Goal: Task Accomplishment & Management: Manage account settings

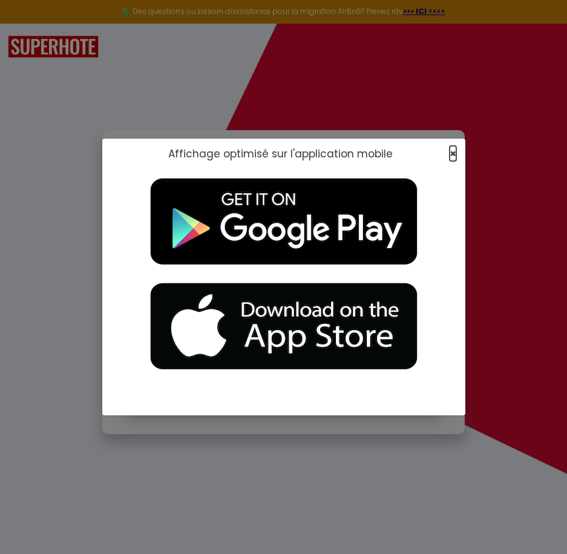
click at [452, 151] on span "×" at bounding box center [453, 153] width 7 height 15
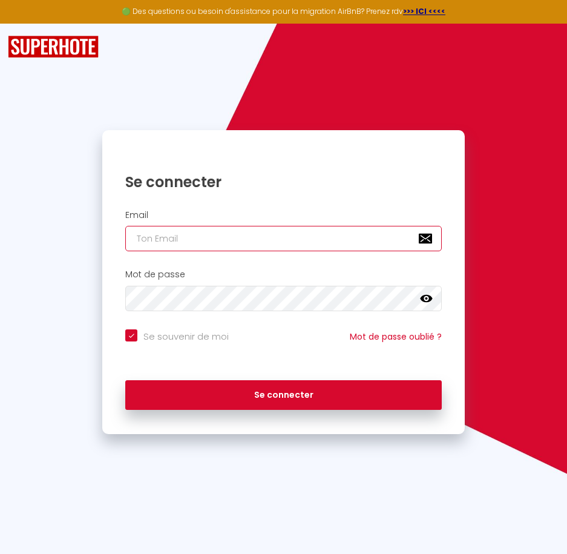
click at [281, 238] on input "email" at bounding box center [283, 238] width 316 height 25
paste input "[PERSON_NAME][EMAIL_ADDRESS][DOMAIN_NAME]"
type input "[PERSON_NAME][EMAIL_ADDRESS][DOMAIN_NAME]"
checkbox input "true"
type input "[PERSON_NAME][EMAIL_ADDRESS][DOMAIN_NAME]"
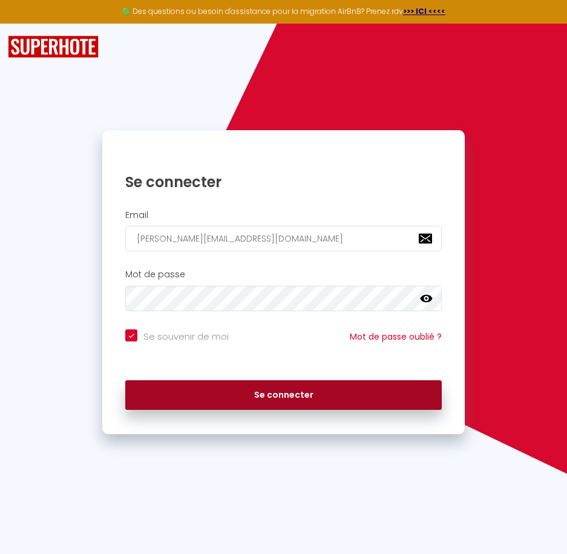
click at [276, 392] on button "Se connecter" at bounding box center [283, 395] width 316 height 30
checkbox input "true"
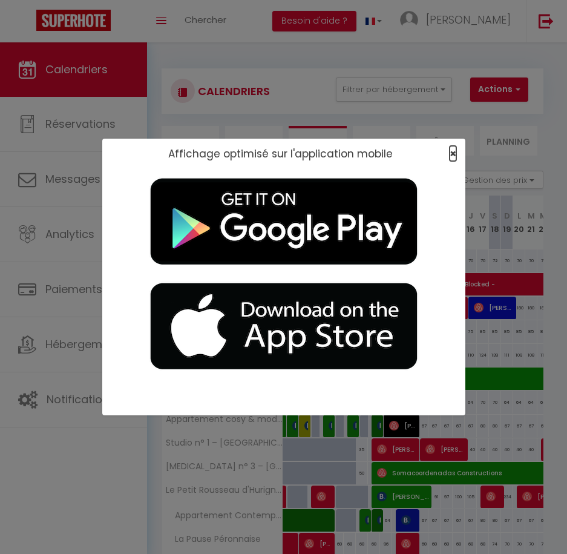
click at [450, 153] on span "×" at bounding box center [453, 153] width 7 height 15
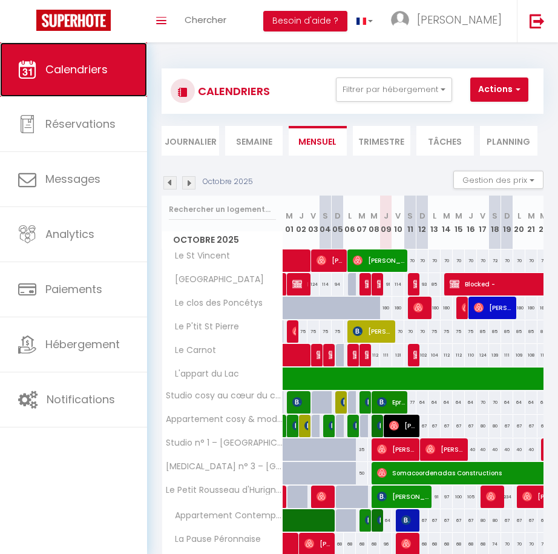
click at [85, 72] on span "Calendriers" at bounding box center [76, 69] width 62 height 15
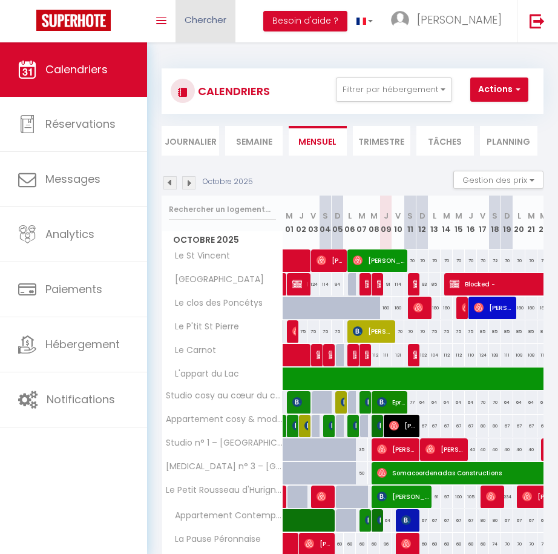
click at [210, 29] on link "Chercher" at bounding box center [206, 21] width 60 height 42
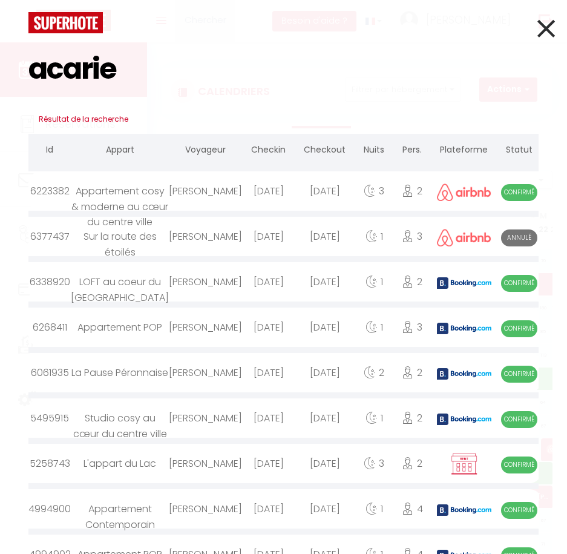
type input "acarie"
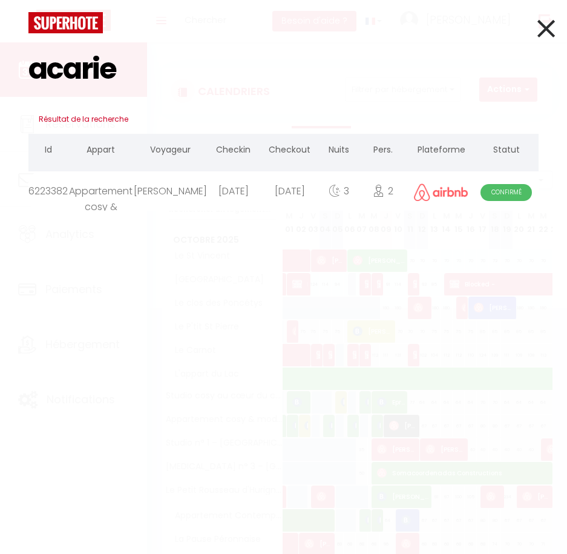
click at [226, 196] on div "[DATE]" at bounding box center [233, 190] width 53 height 39
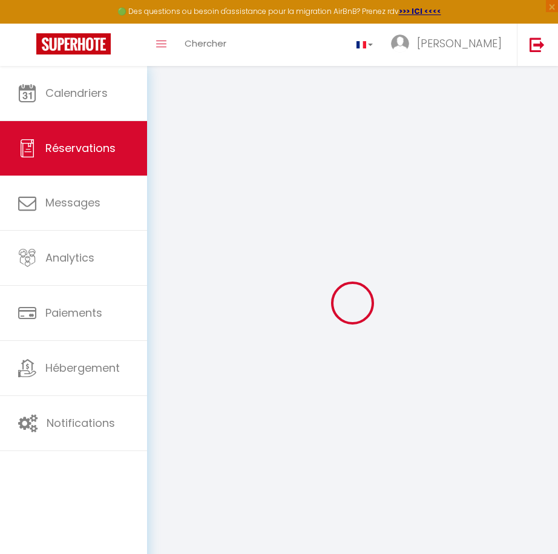
select index
select select
checkbox input "false"
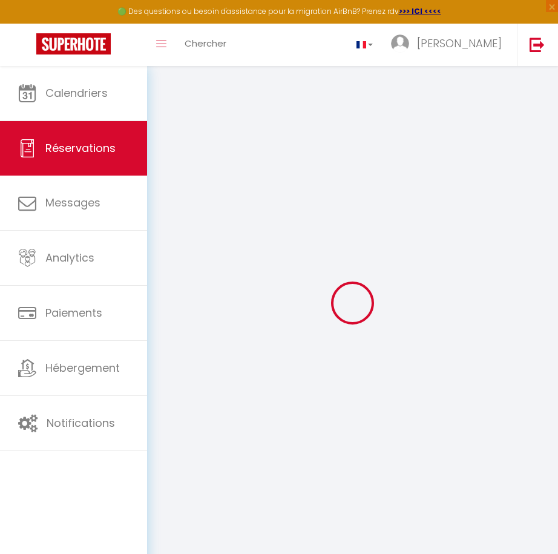
select index
select select
checkbox input "false"
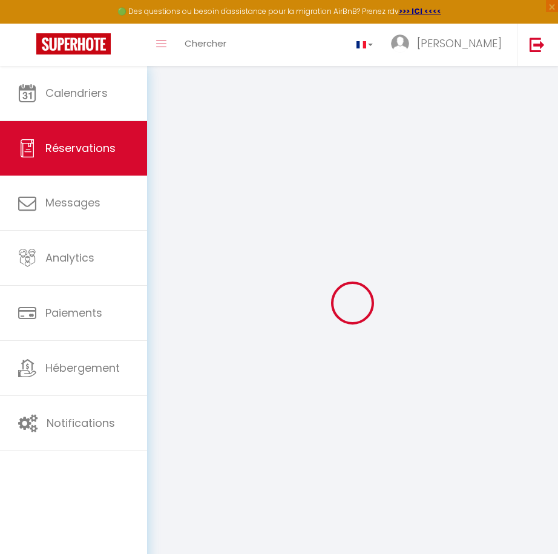
select index
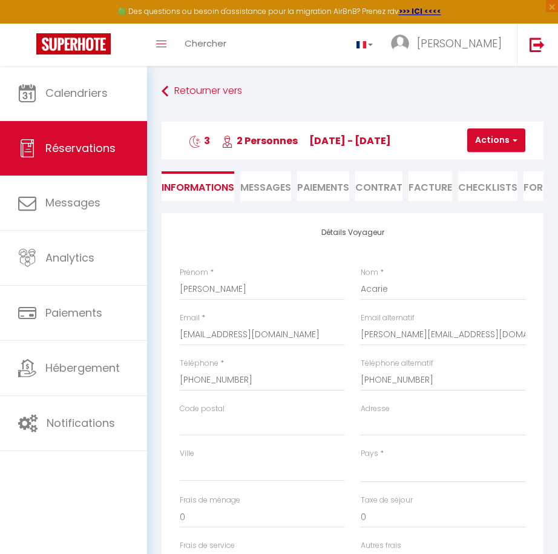
select select
checkbox input "false"
select index
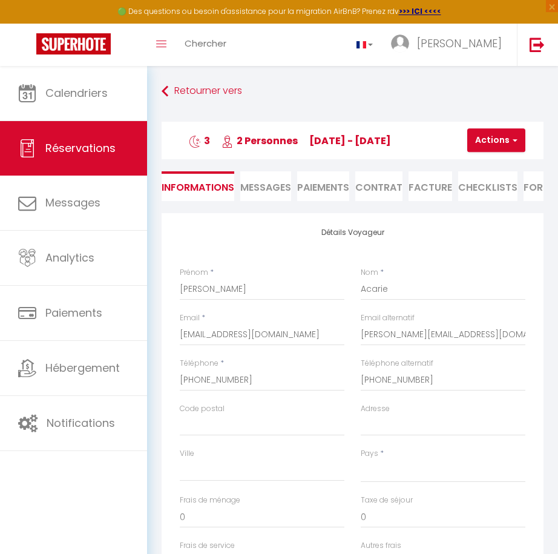
select select
type input "15"
select select
checkbox input "false"
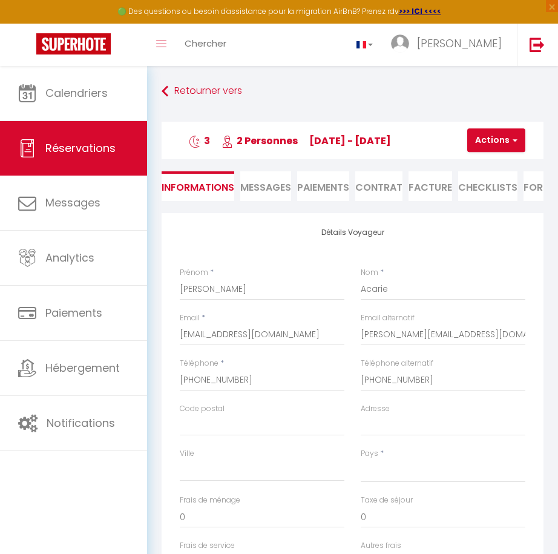
select index
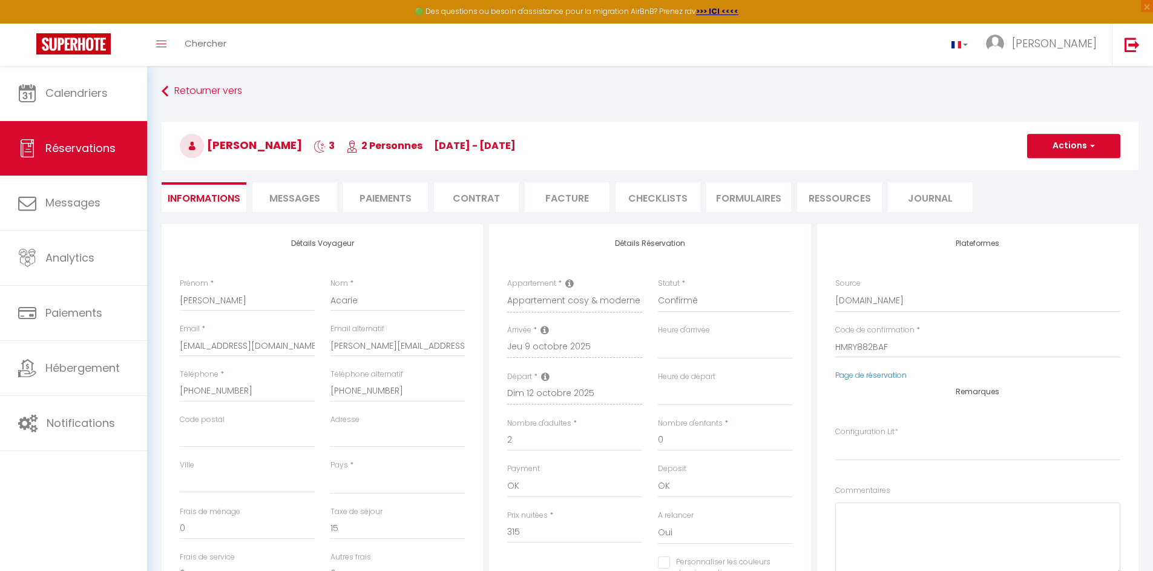
select select
checkbox input "false"
select index
select select "17:00"
select select "09:30"
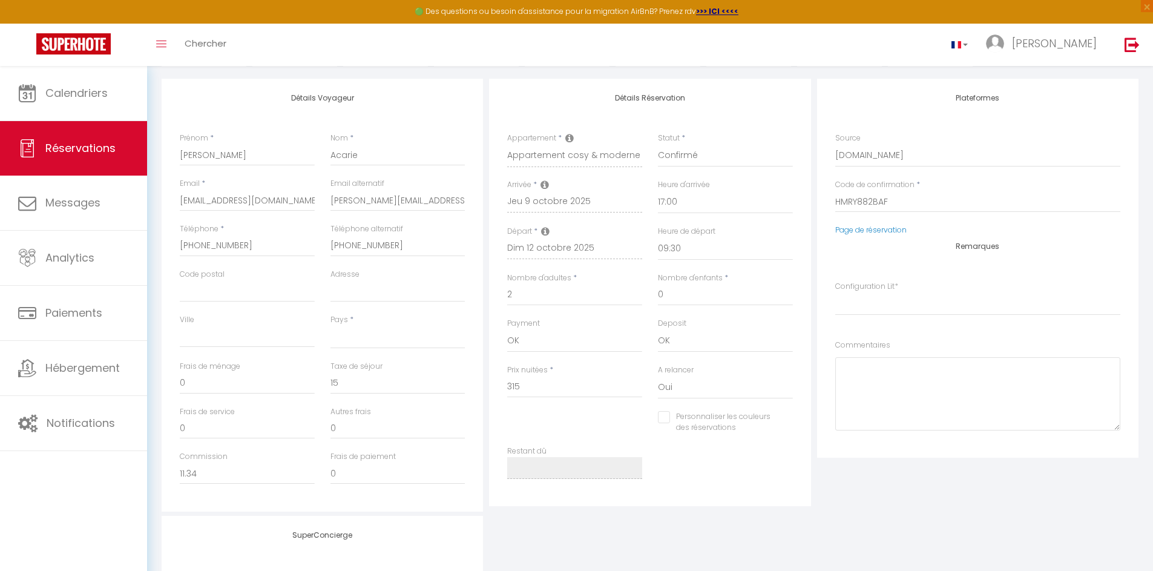
scroll to position [218, 0]
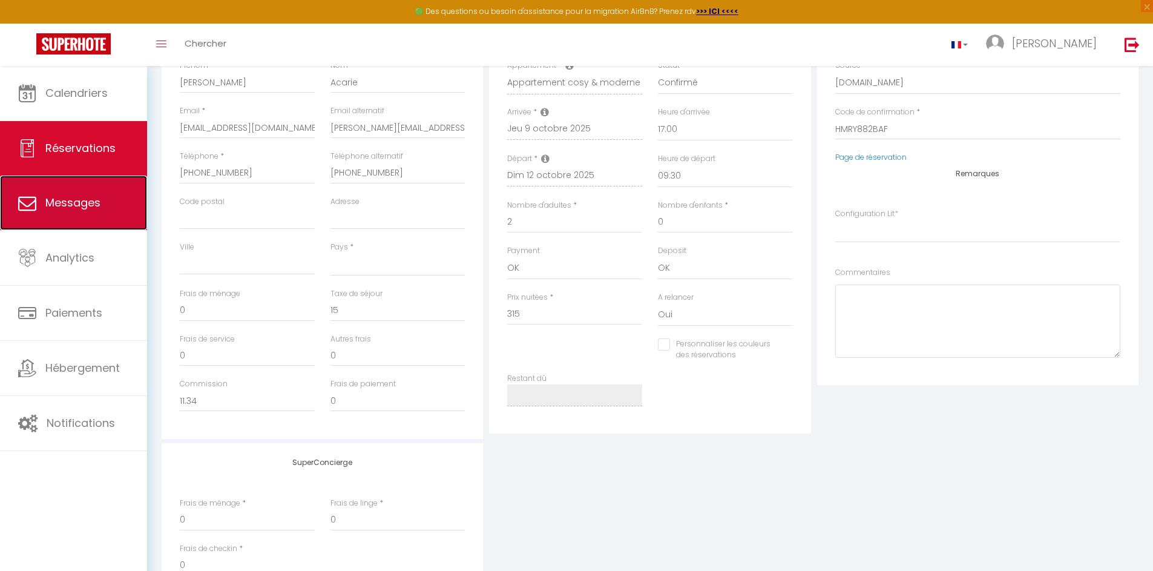
click at [111, 210] on link "Messages" at bounding box center [73, 203] width 147 height 54
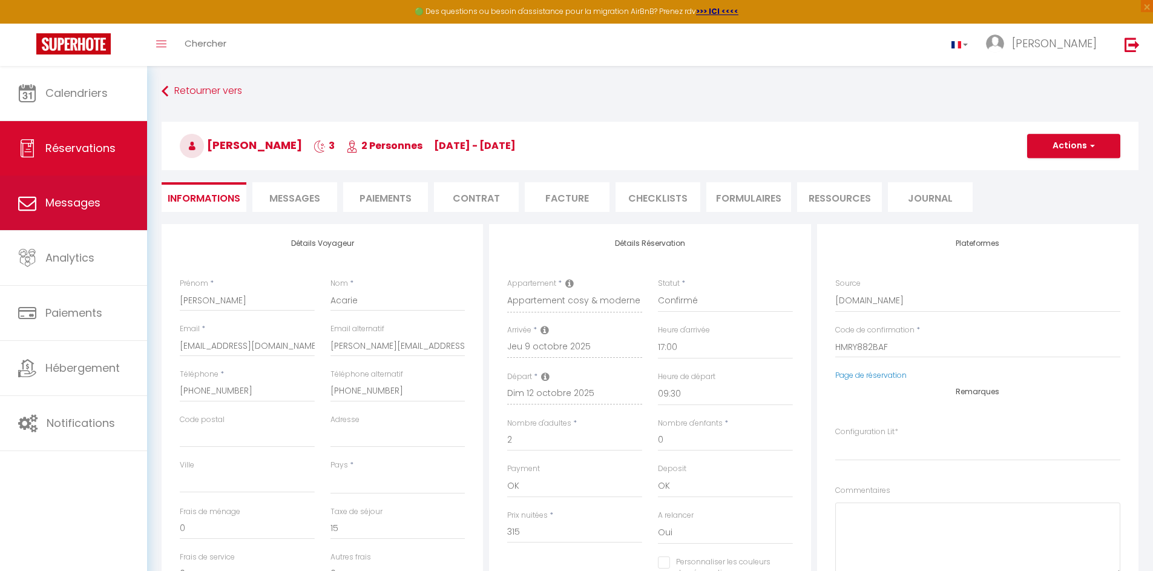
select select "message"
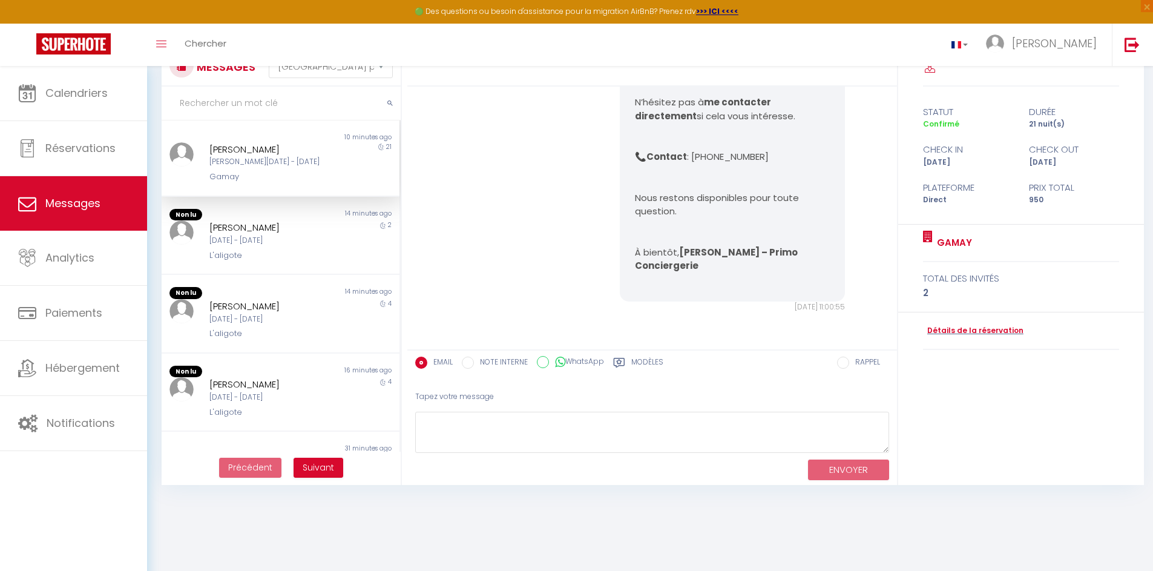
scroll to position [66, 0]
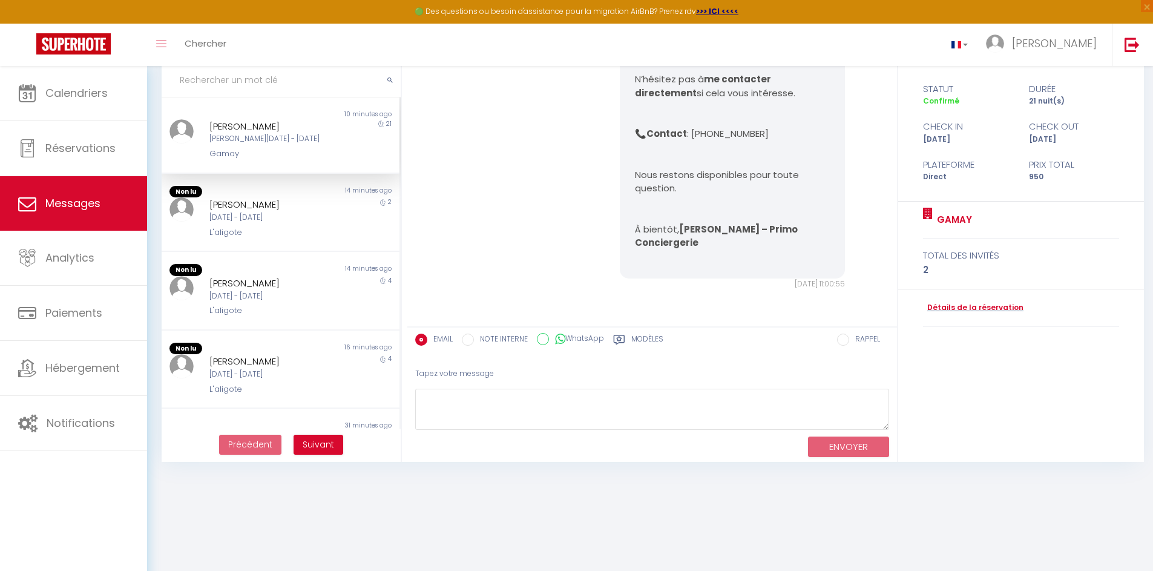
click at [567, 339] on label "Modèles" at bounding box center [648, 341] width 32 height 15
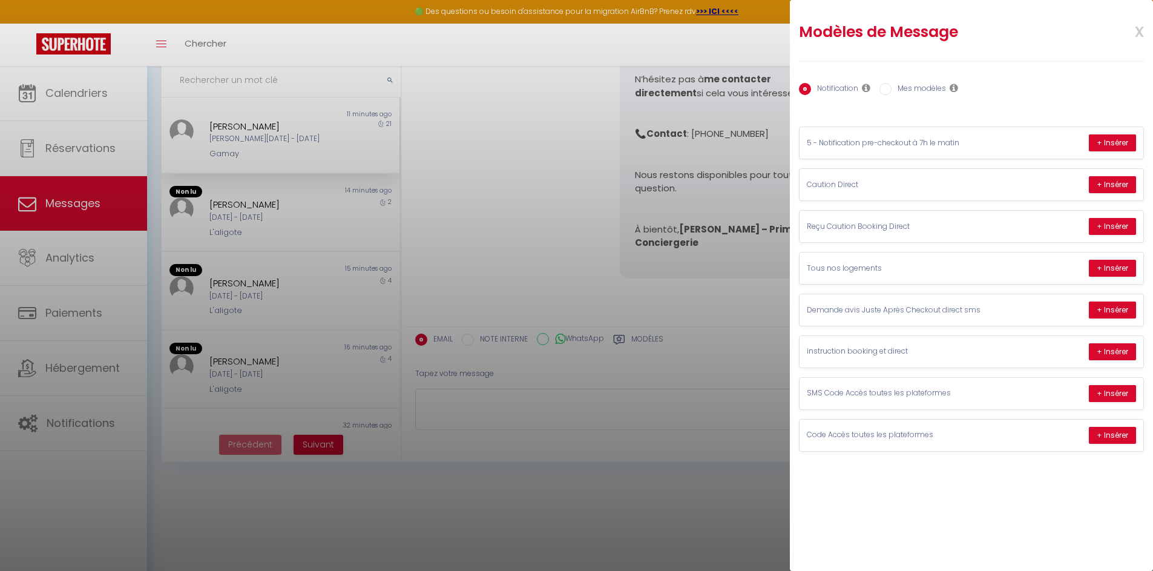
click at [567, 29] on span "x" at bounding box center [1125, 30] width 38 height 28
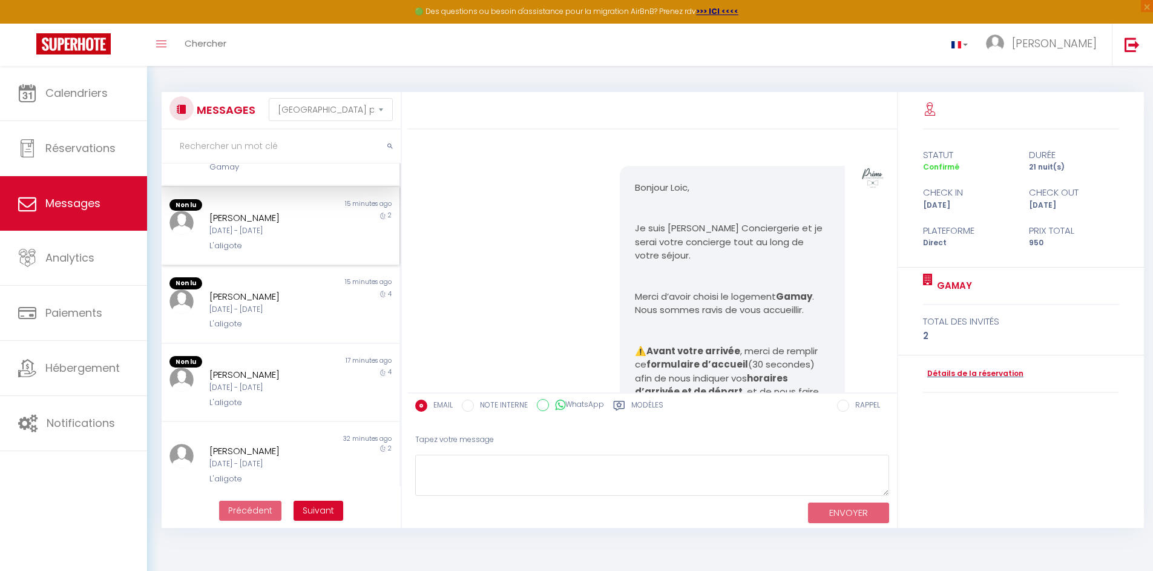
scroll to position [0, 0]
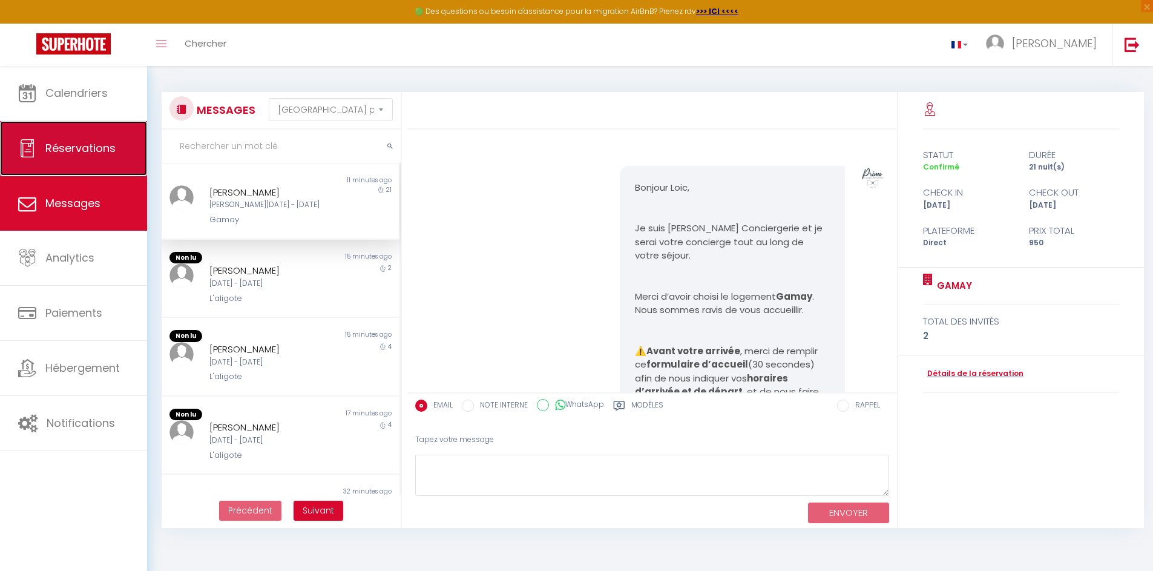
click at [75, 142] on span "Réservations" at bounding box center [80, 147] width 70 height 15
select select "not_cancelled"
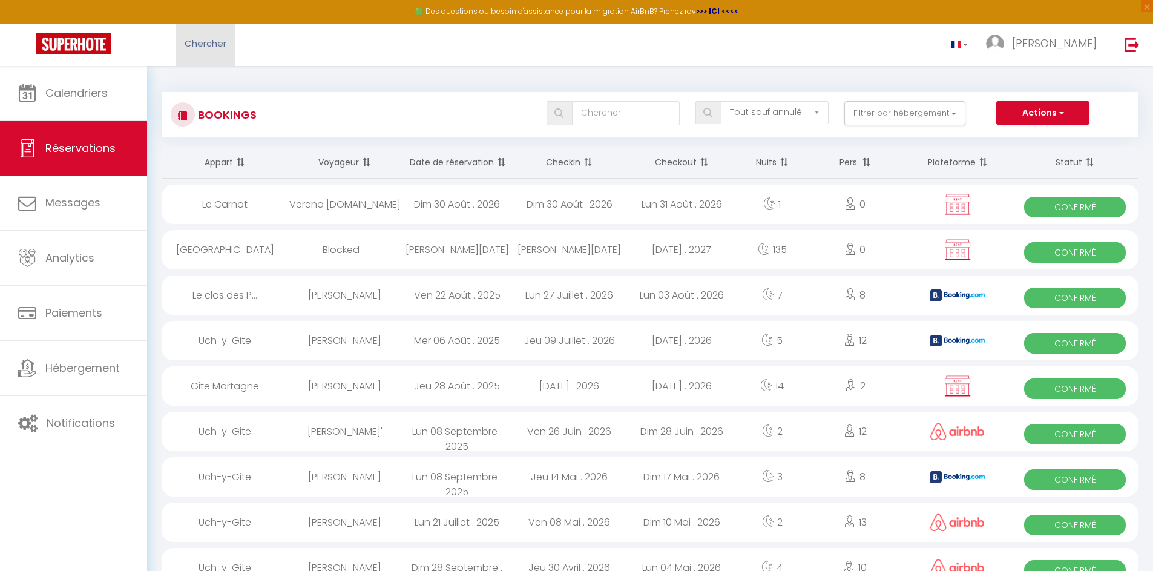
click at [219, 50] on link "Chercher" at bounding box center [206, 45] width 60 height 42
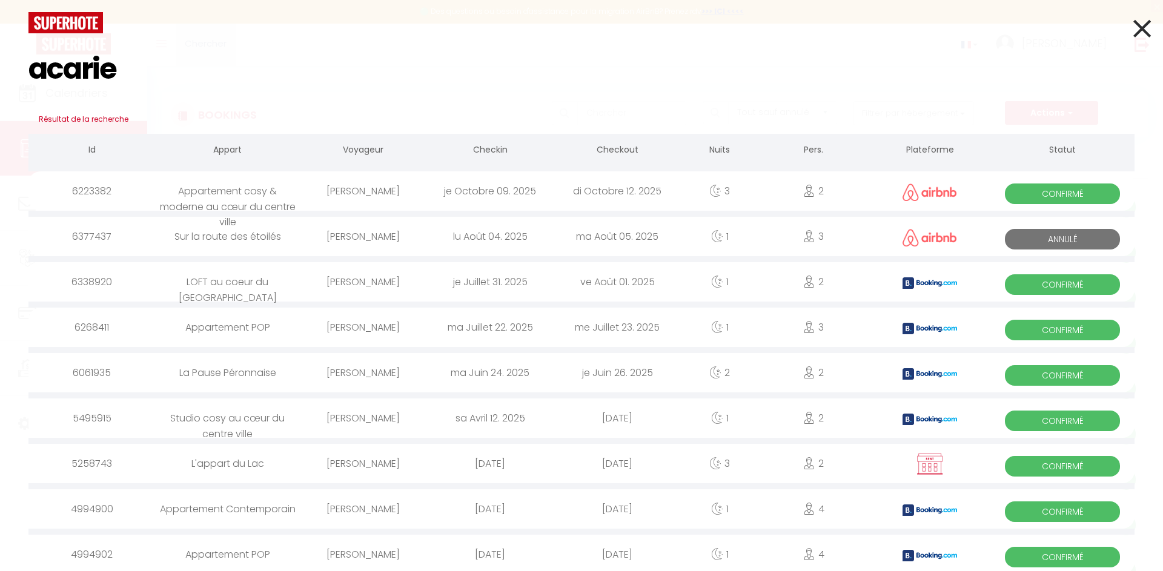
type input "acarie"
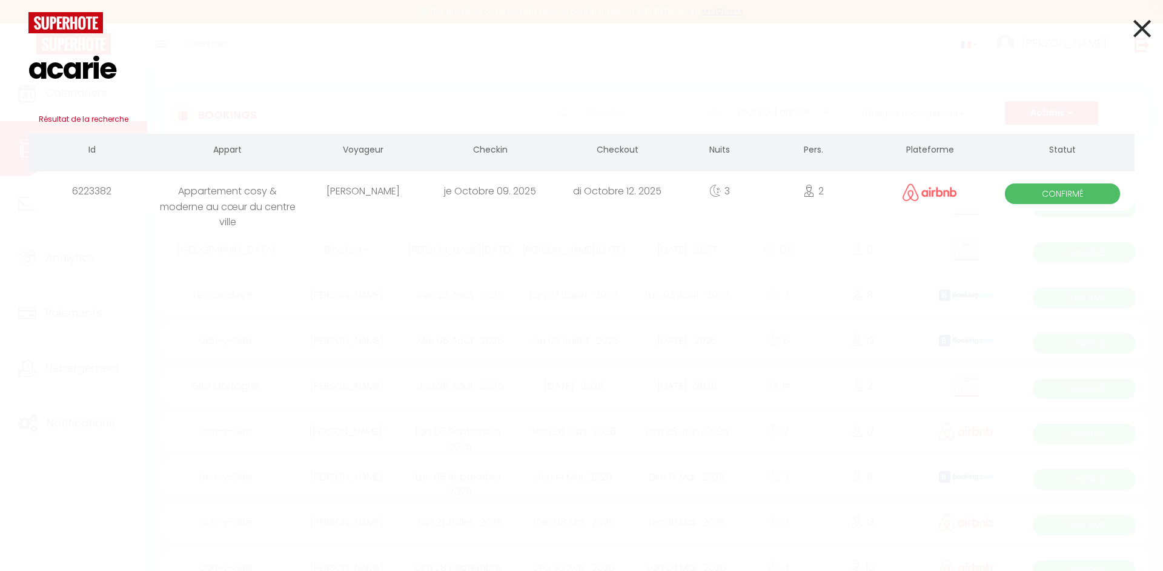
click at [483, 187] on div "je Octobre 09. 2025" at bounding box center [489, 190] width 127 height 39
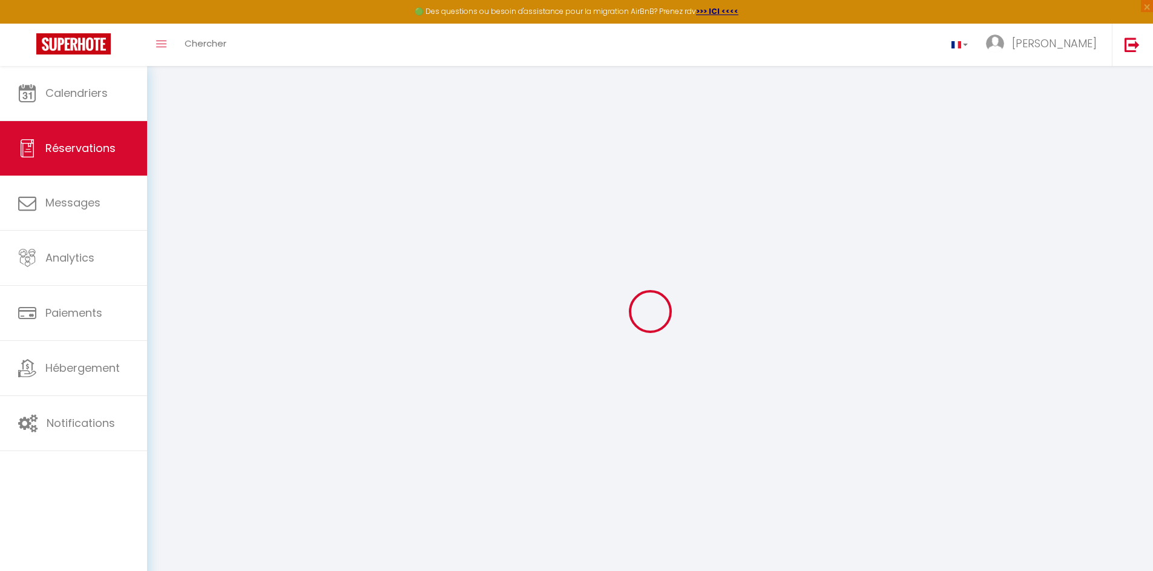
type input "[PERSON_NAME]"
type input "Acarie"
type input "[EMAIL_ADDRESS][DOMAIN_NAME]"
type input "[PERSON_NAME][EMAIL_ADDRESS][DOMAIN_NAME]"
type input "[PHONE_NUMBER]"
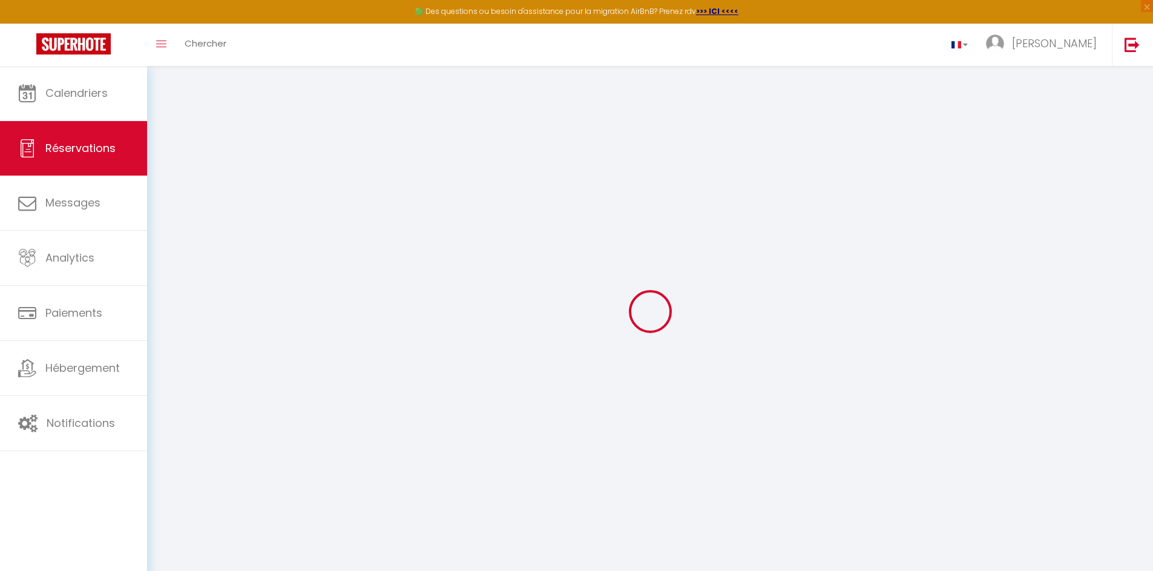
type input "[PHONE_NUMBER]"
select select
type input "11.34"
select select "5020"
select select "1"
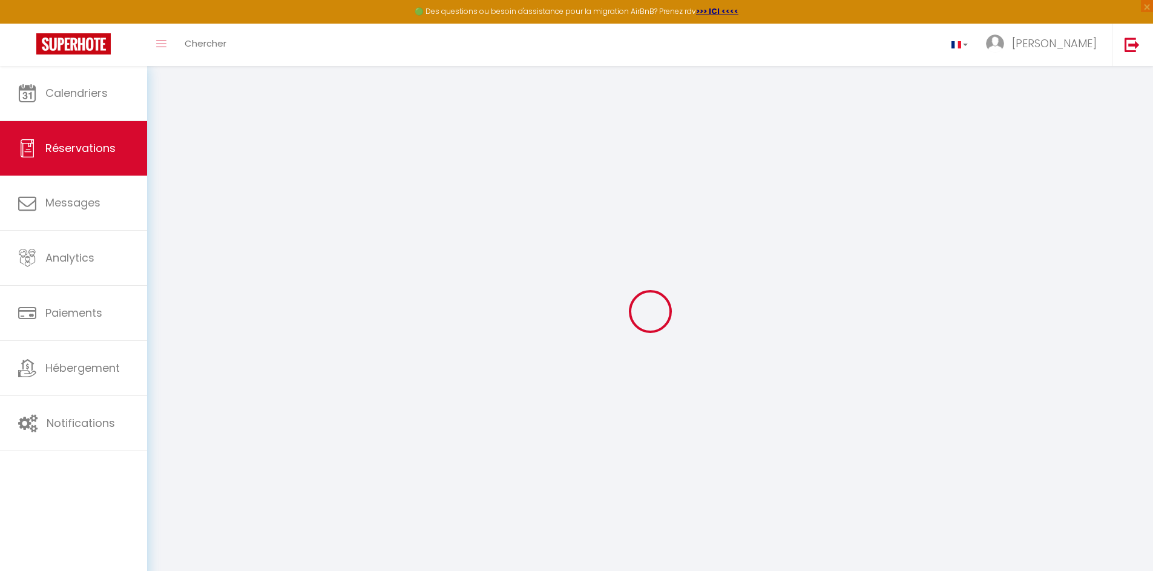
select select
type input "2"
select select "12"
select select
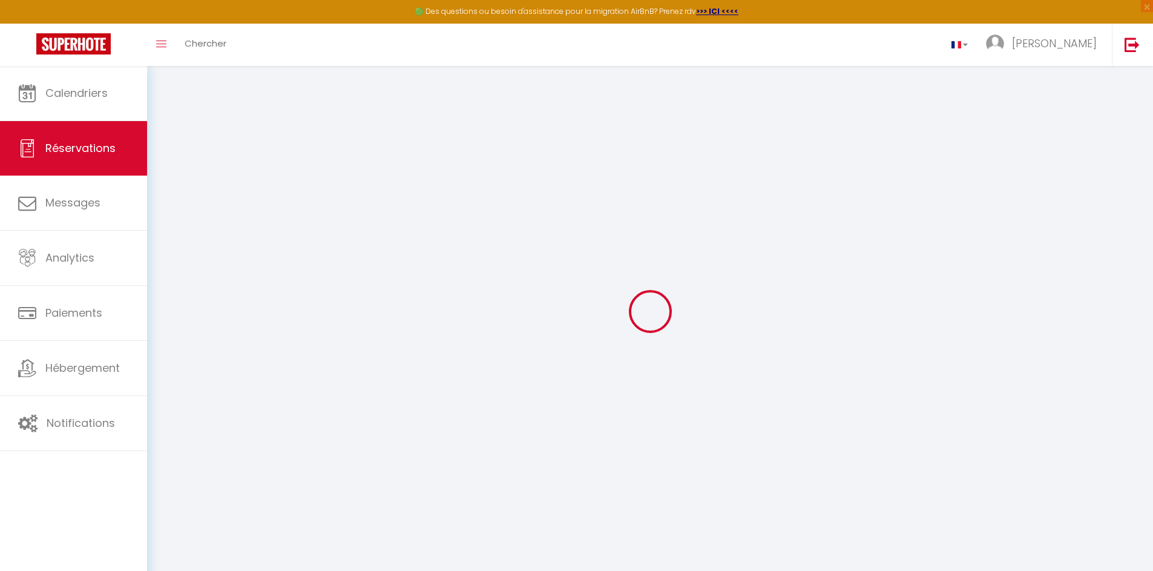
type input "315"
checkbox input "false"
select select "1"
type input "0"
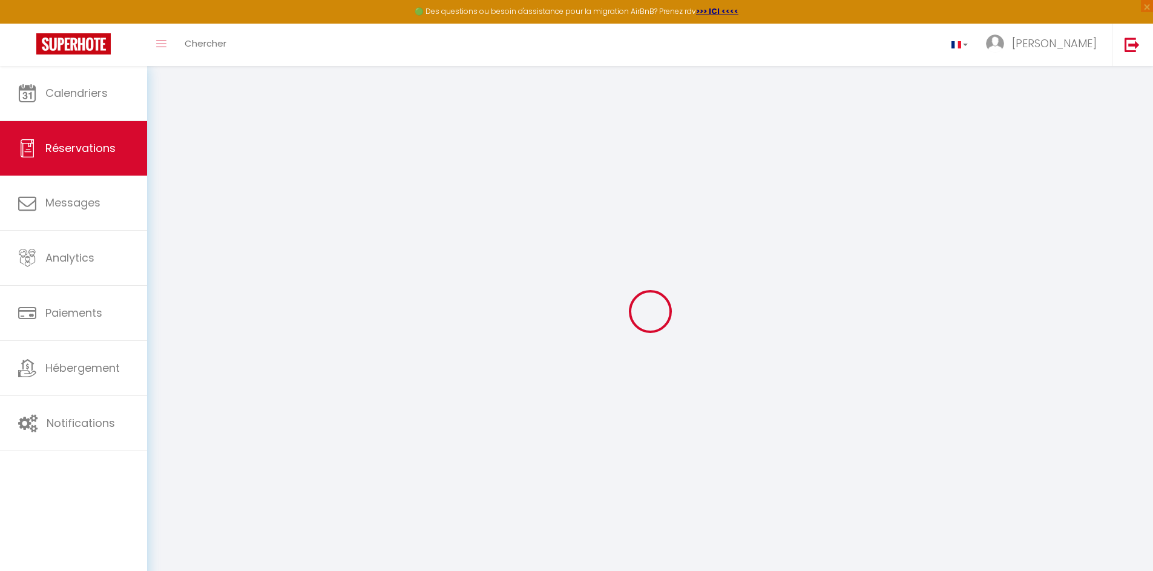
type input "0"
select index
select select
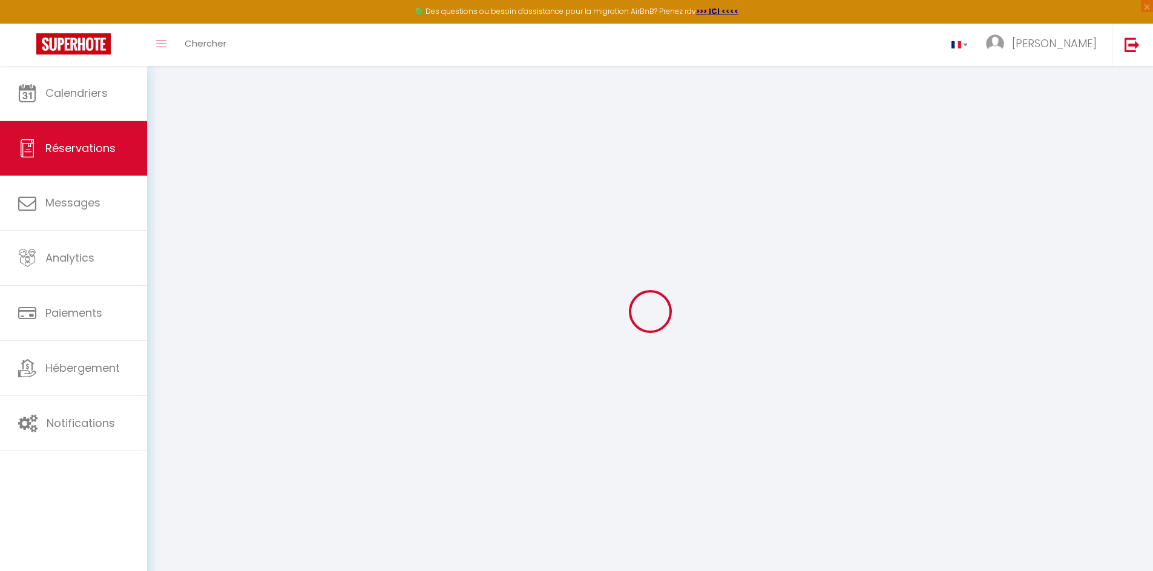
select select "15"
checkbox input "false"
select index
select select
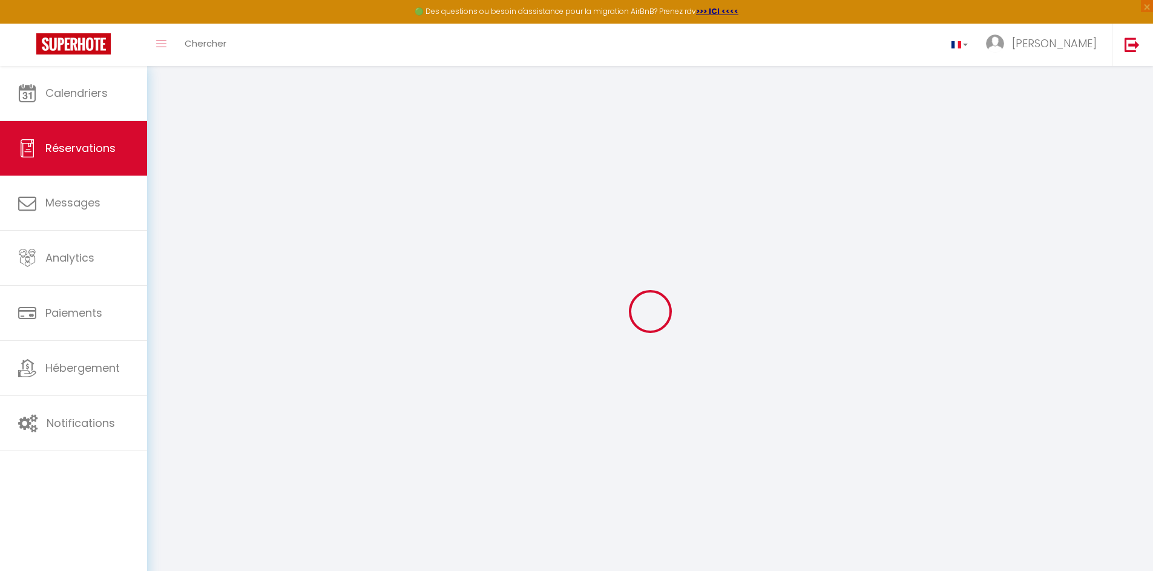
select select
checkbox input "false"
select index
select select
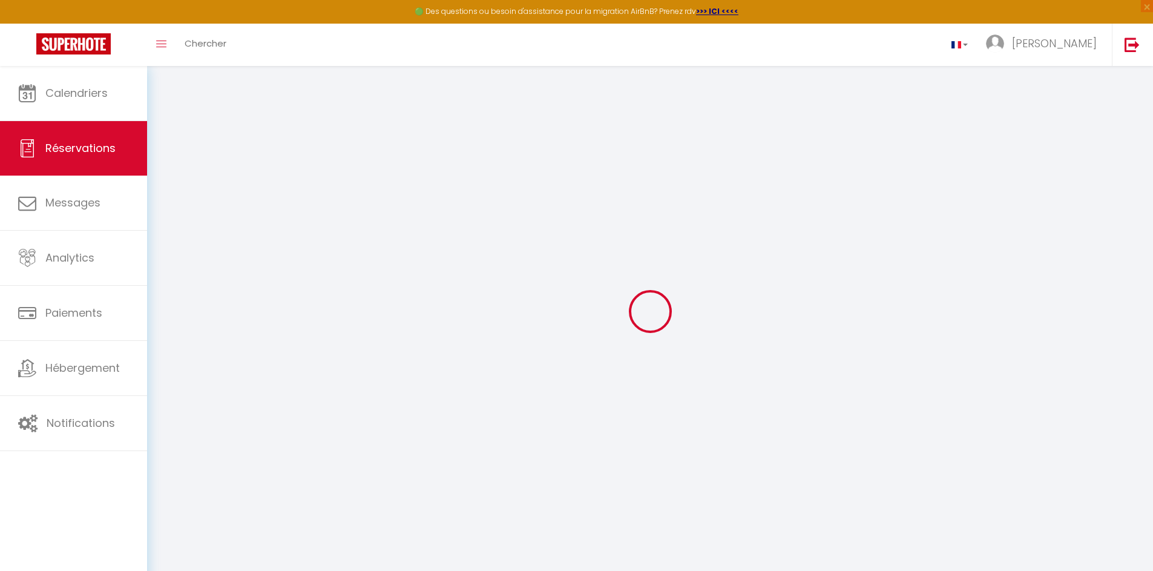
select select
checkbox input "false"
select index
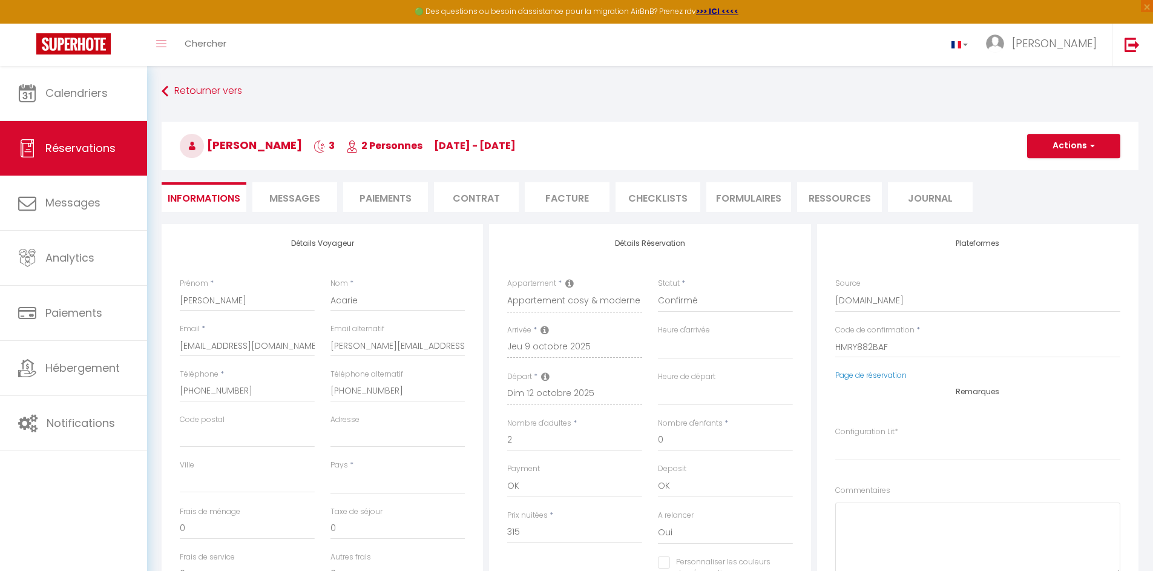
select select
checkbox input "false"
select index
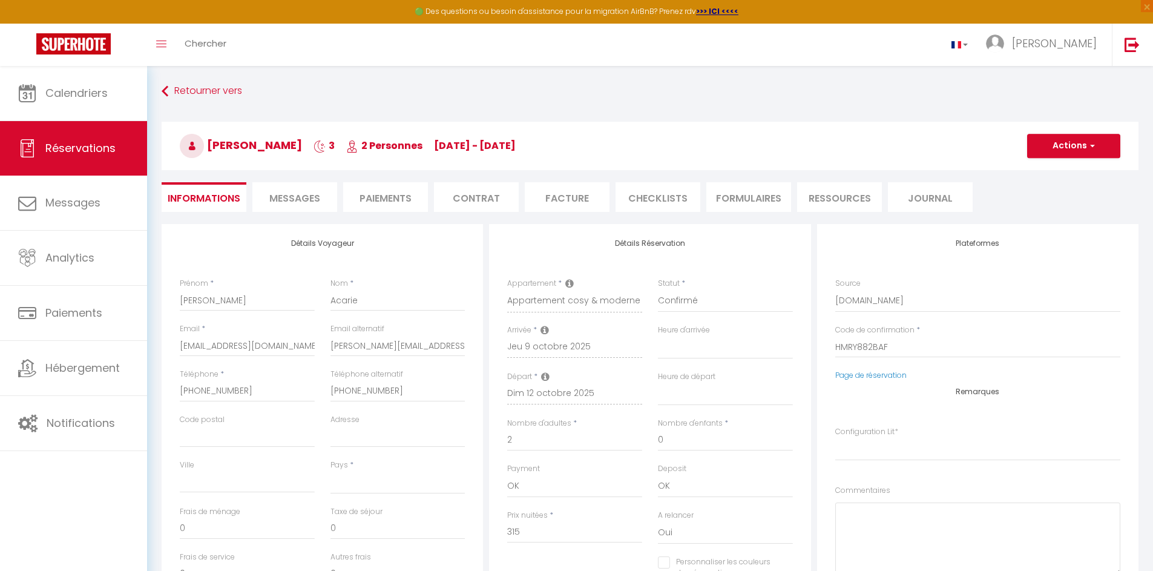
select select
type input "15"
select select
checkbox input "false"
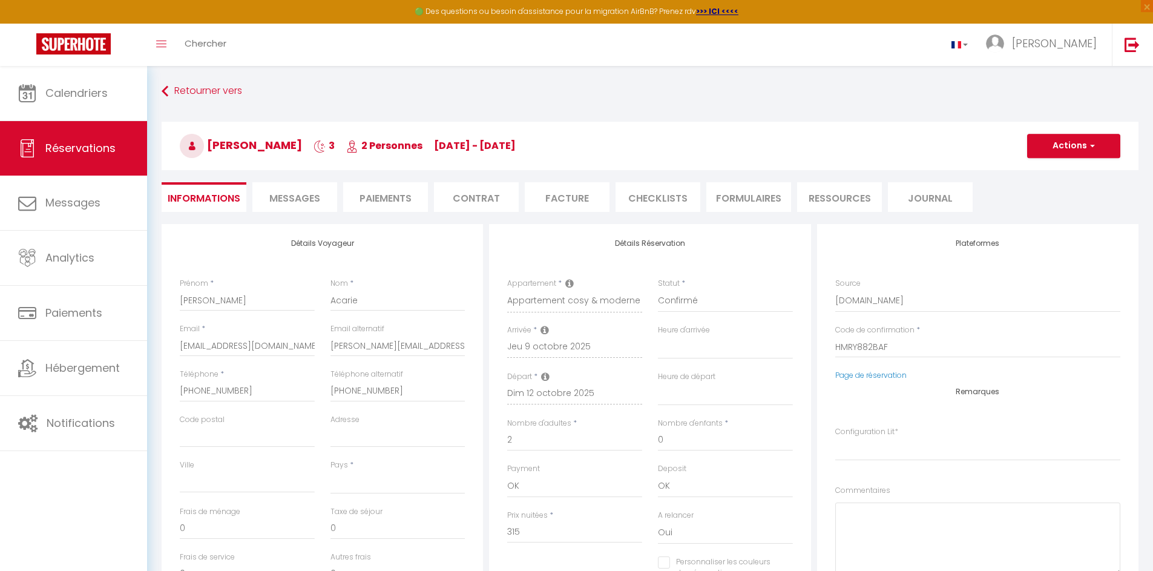
select index
select select
checkbox input "false"
select index
select select "17:00"
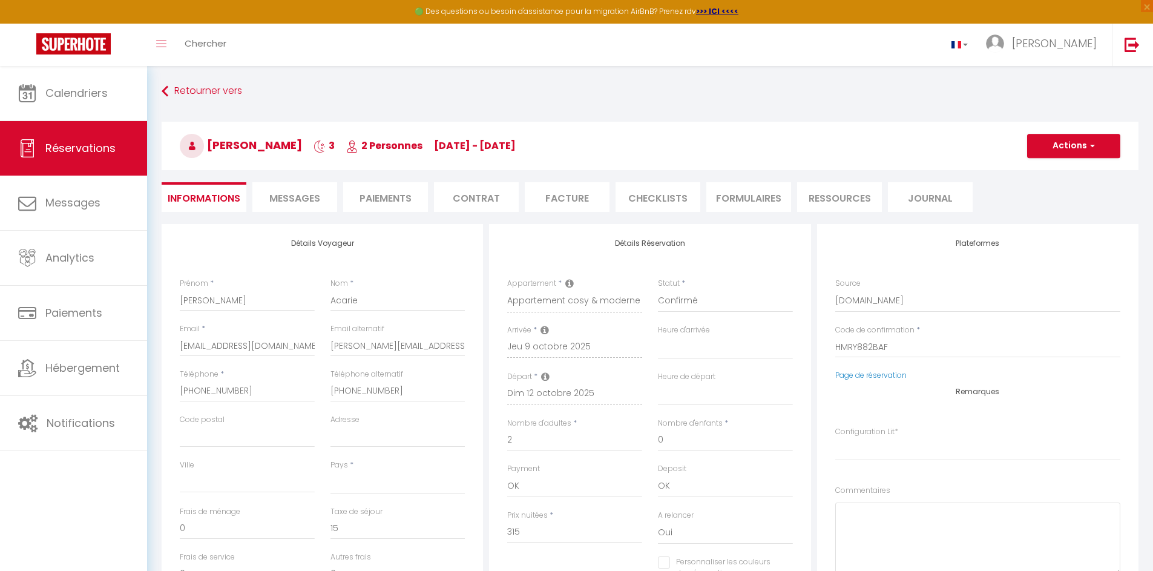
select select "09:30"
click at [313, 204] on span "Messages" at bounding box center [294, 198] width 51 height 14
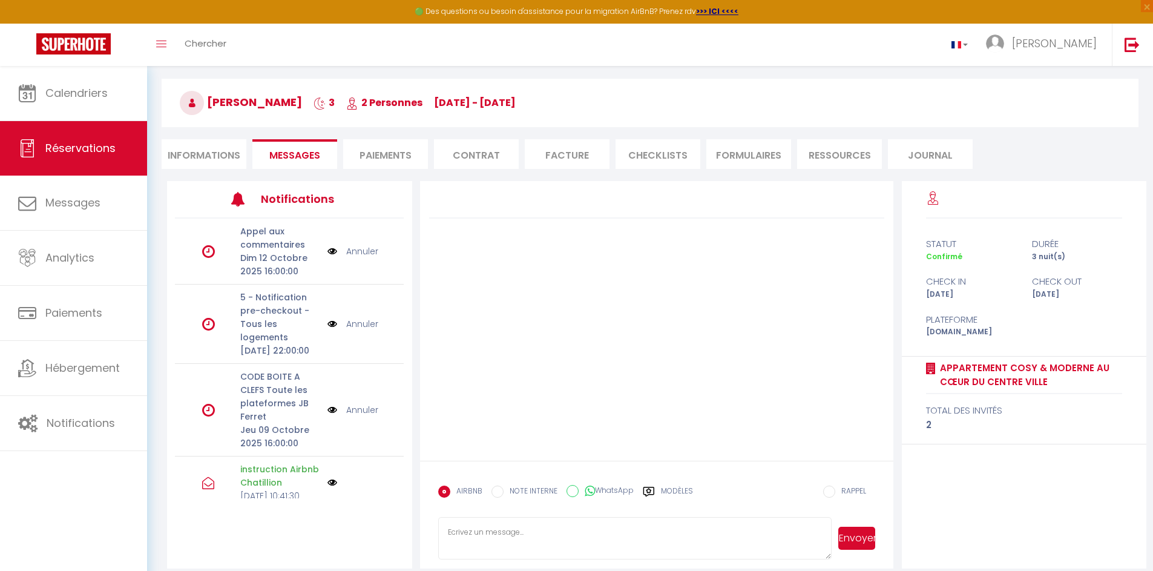
scroll to position [66, 0]
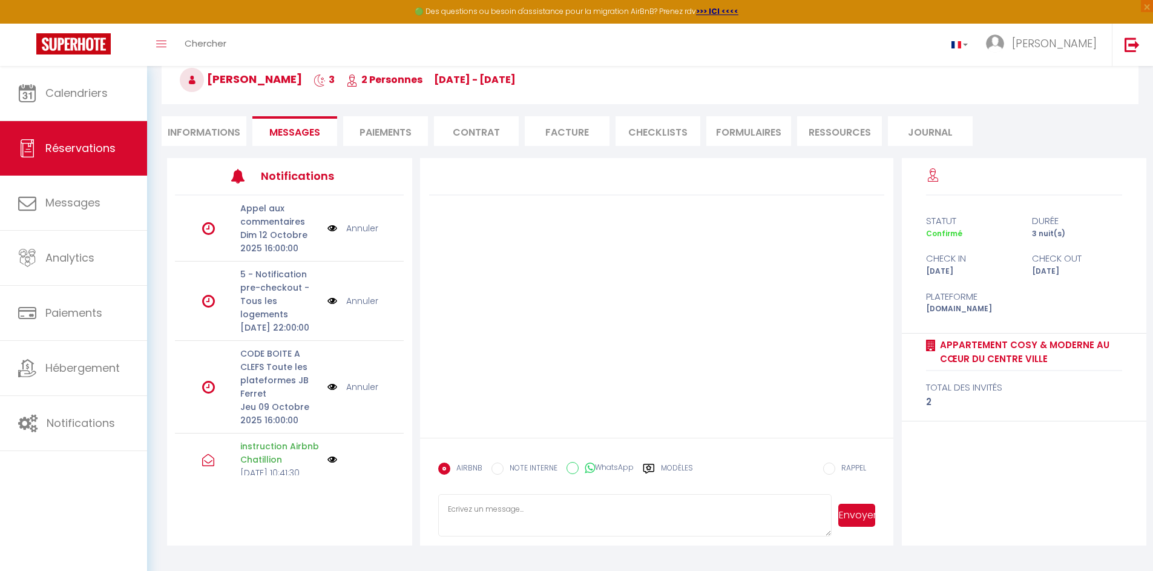
click at [397, 133] on li "Paiements" at bounding box center [385, 131] width 85 height 30
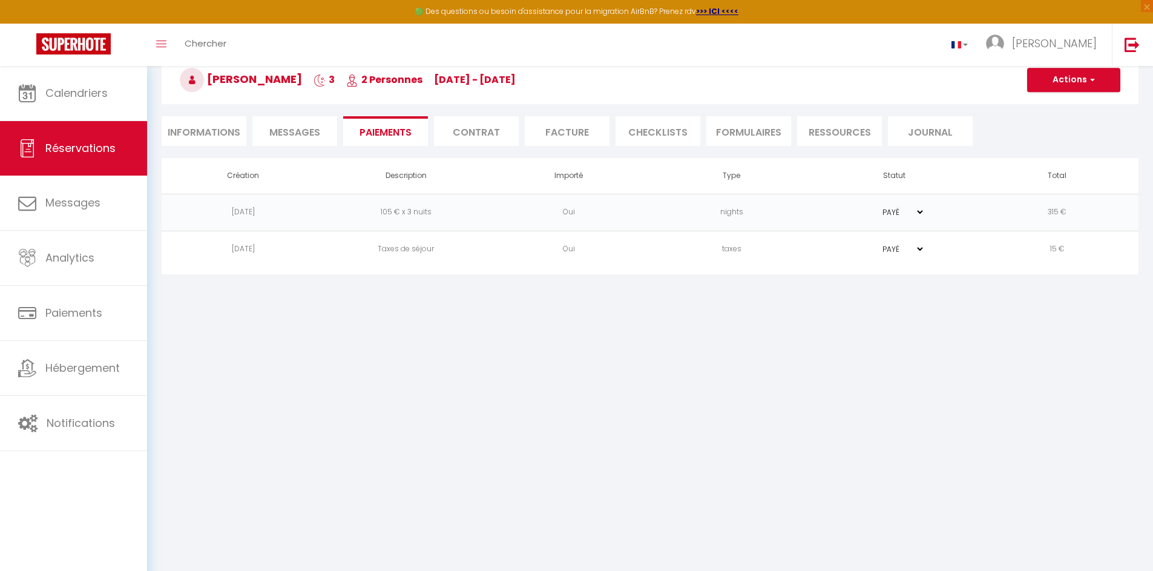
click at [481, 131] on li "Contrat" at bounding box center [476, 131] width 85 height 30
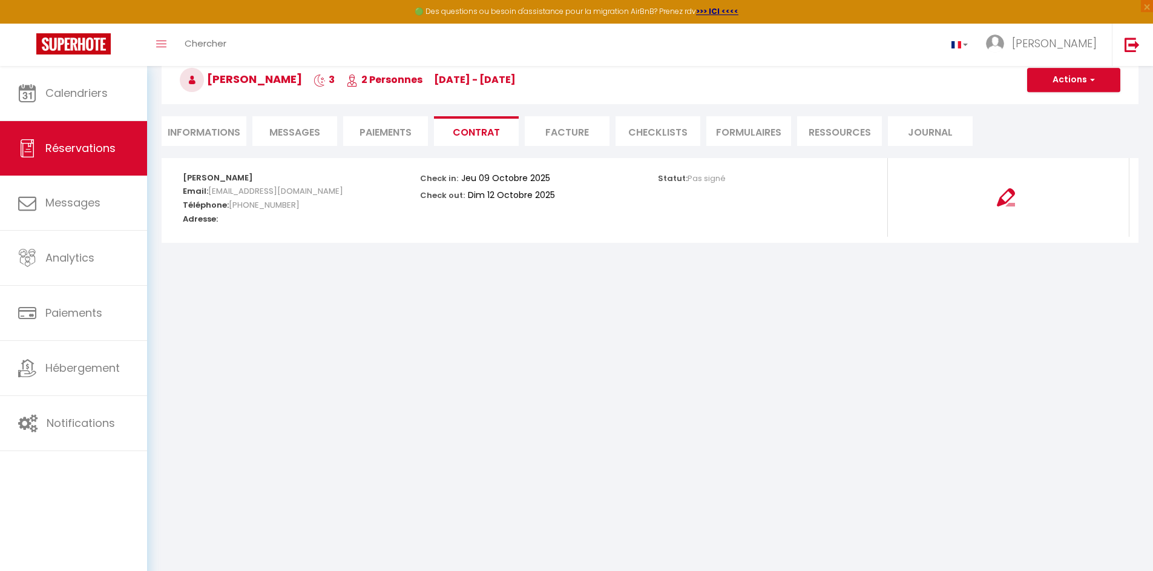
click at [552, 131] on li "Facture" at bounding box center [567, 131] width 85 height 30
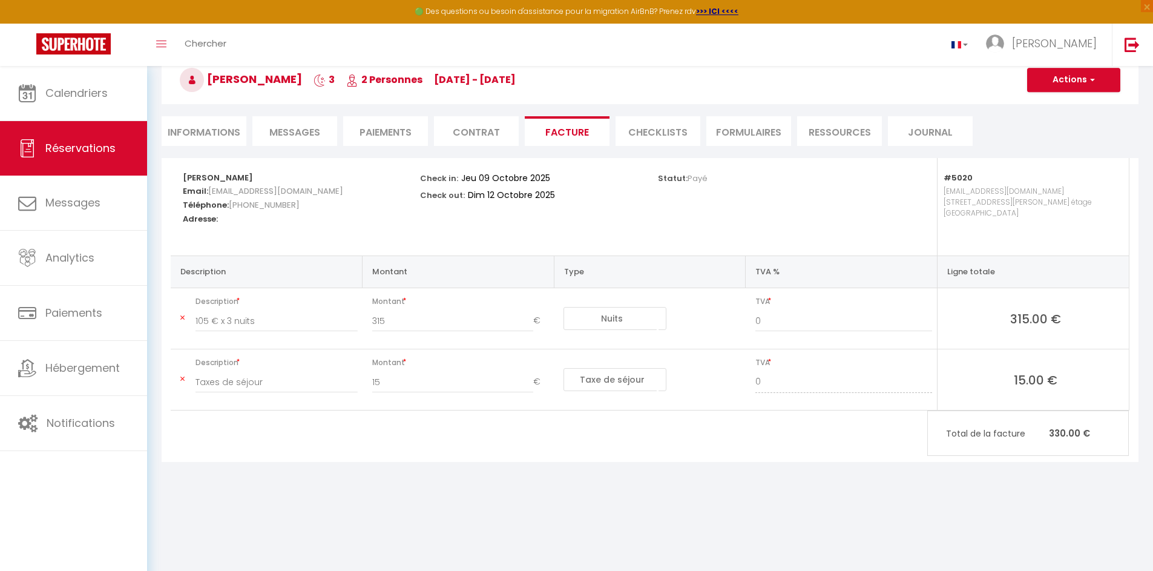
click at [567, 133] on li "CHECKLISTS" at bounding box center [658, 131] width 85 height 30
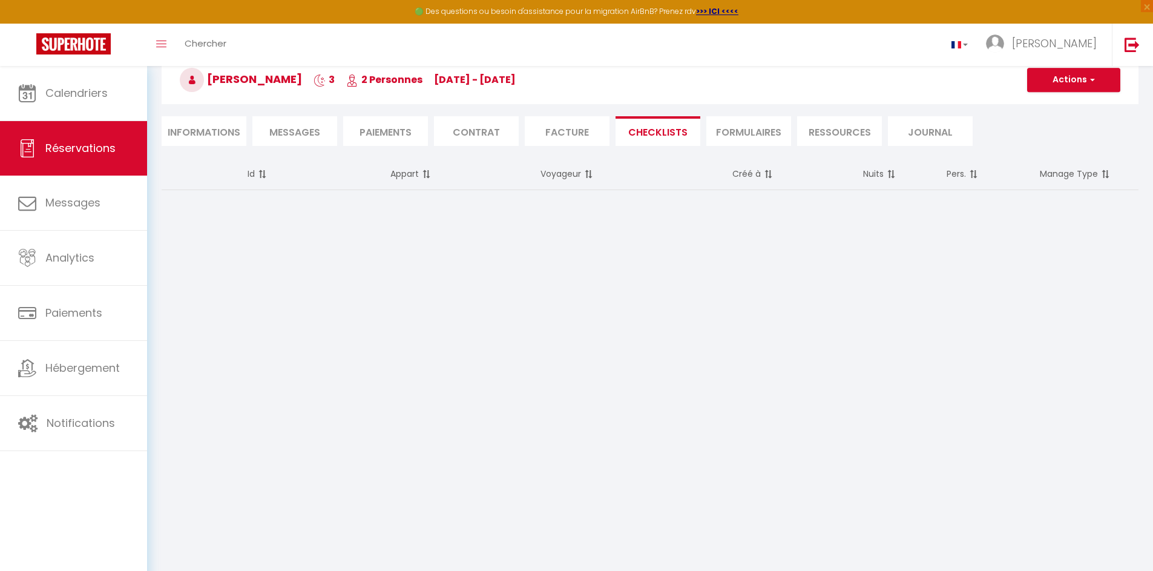
click at [567, 125] on li "FORMULAIRES" at bounding box center [749, 131] width 85 height 30
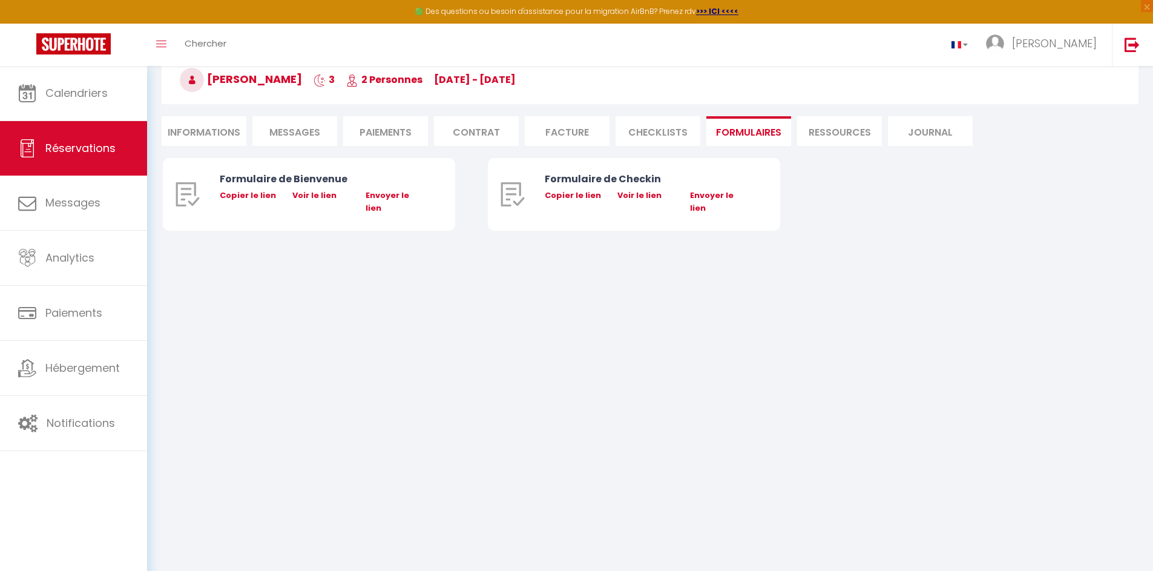
click at [297, 133] on span "Messages" at bounding box center [294, 132] width 51 height 14
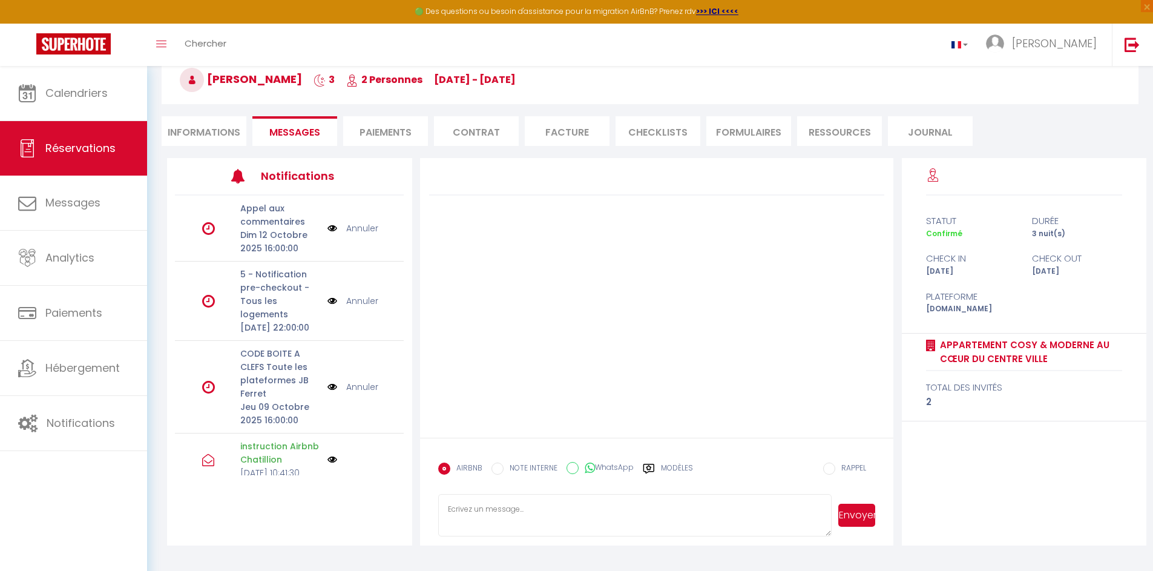
click at [567, 470] on label "Modèles" at bounding box center [677, 473] width 32 height 21
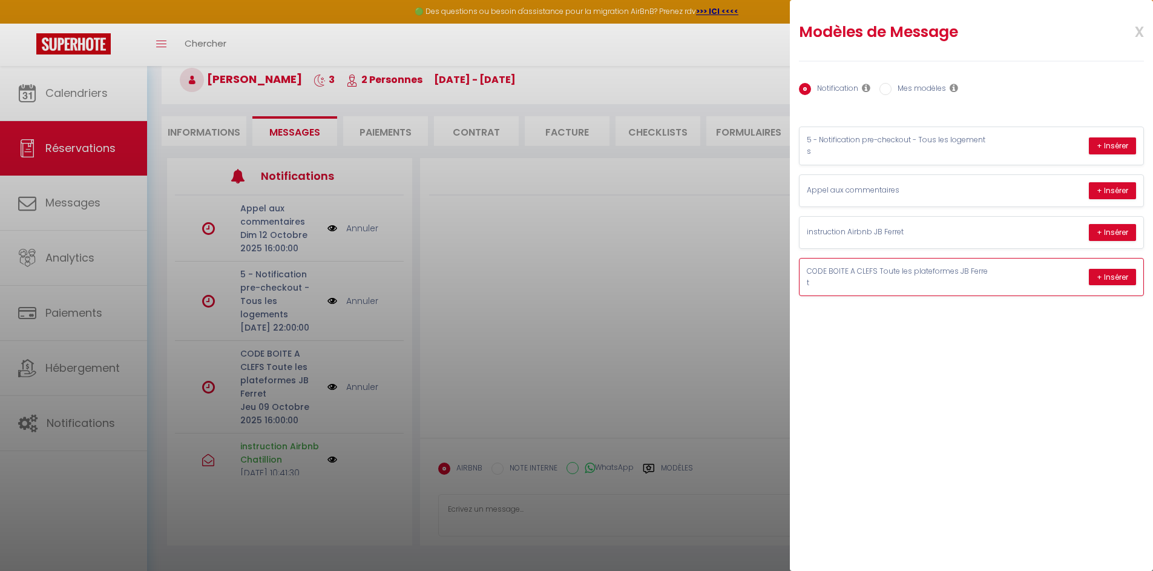
click at [567, 271] on p "CODE BOITE A CLEFS Toute les plateformes JB Ferret" at bounding box center [898, 277] width 182 height 23
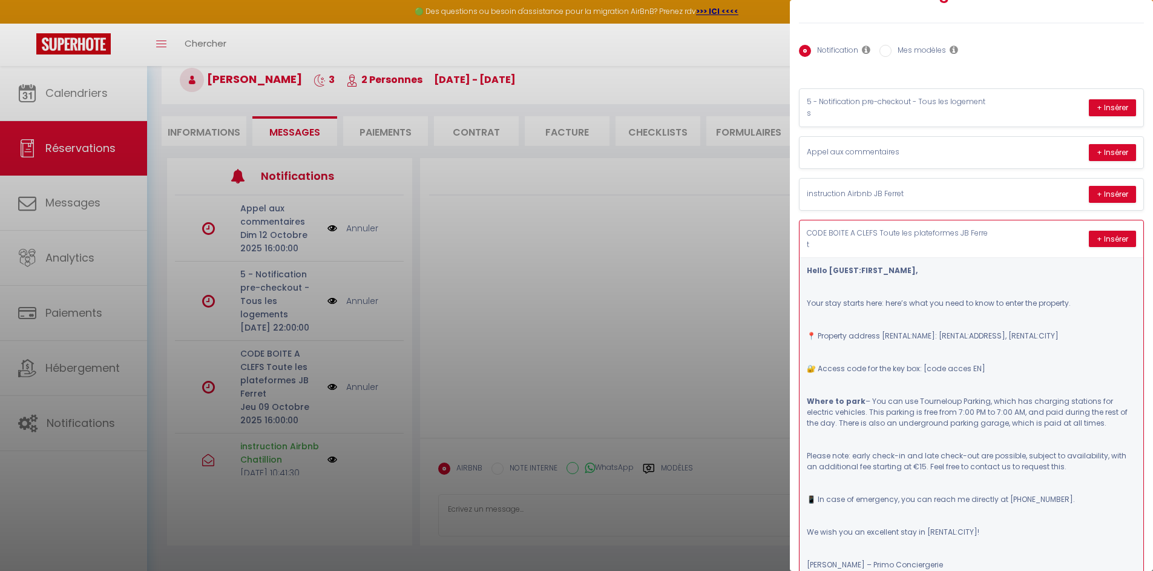
scroll to position [58, 0]
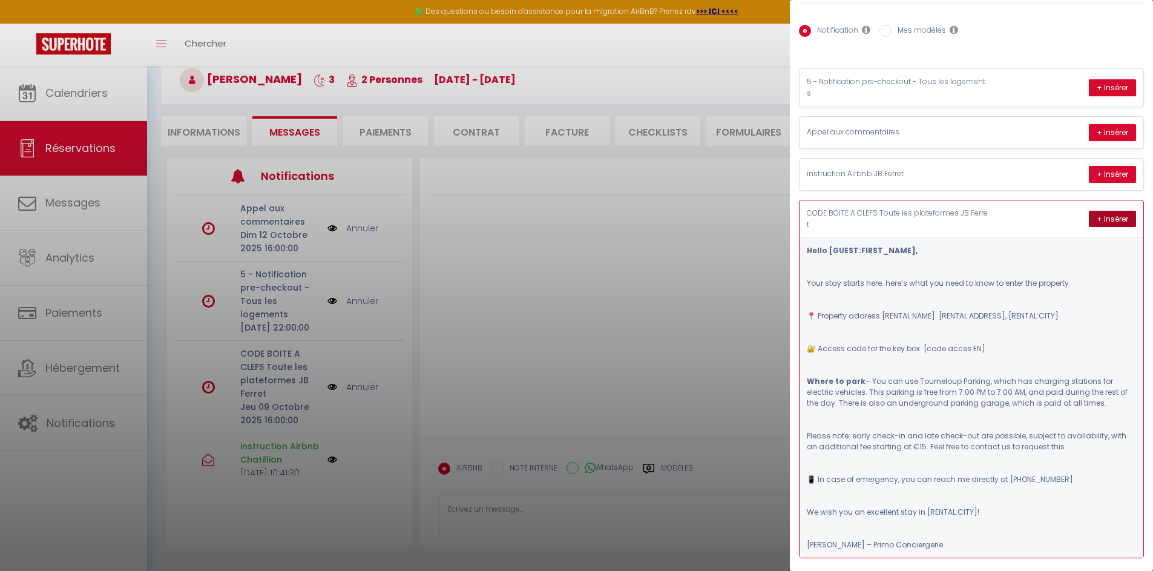
click at [567, 212] on button "+ Insérer" at bounding box center [1112, 219] width 47 height 17
type textarea "Lorem Ipsu, Dolo sita consec adip: elit’s doei tem inci ut labo et dolor mag al…"
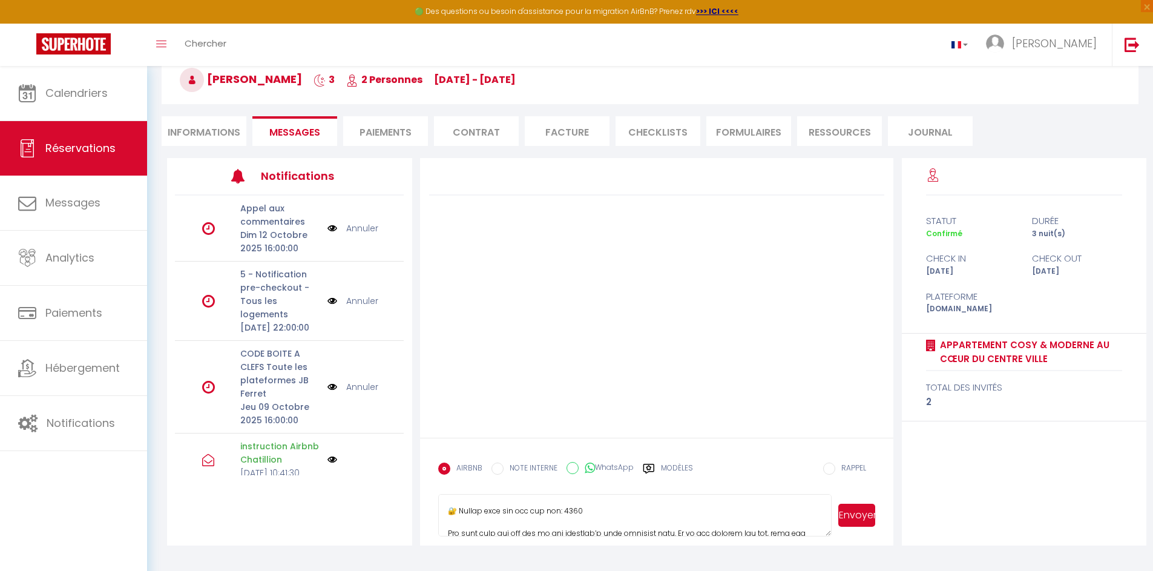
scroll to position [121, 0]
click at [567, 516] on button "Envoyer" at bounding box center [857, 515] width 37 height 23
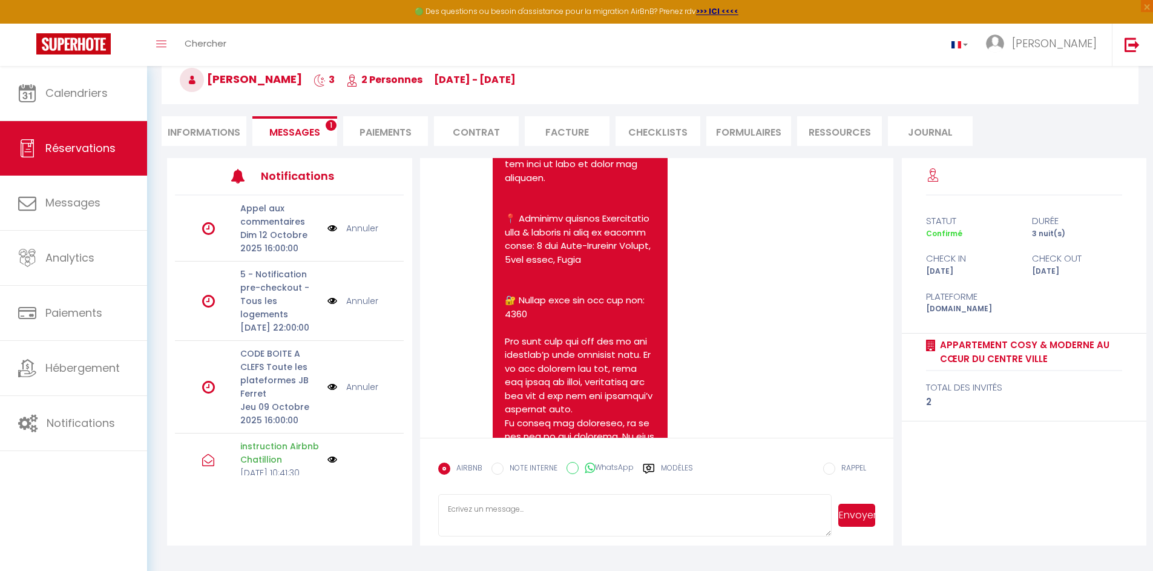
scroll to position [145, 0]
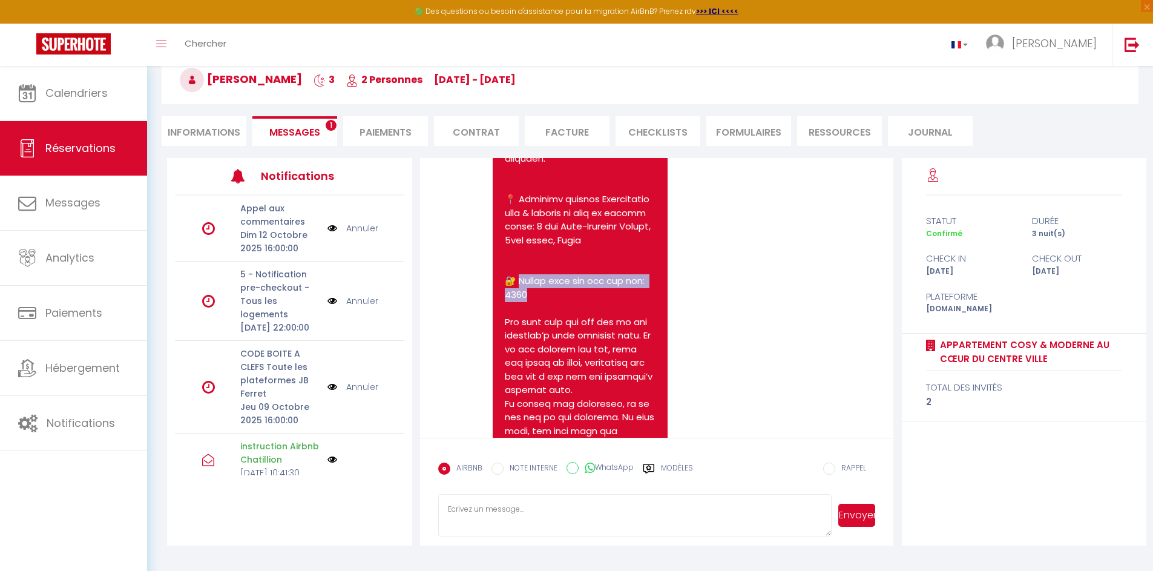
drag, startPoint x: 519, startPoint y: 297, endPoint x: 536, endPoint y: 307, distance: 20.1
click at [536, 307] on pre at bounding box center [580, 520] width 151 height 872
copy pre "cess code for the key box: 0308"
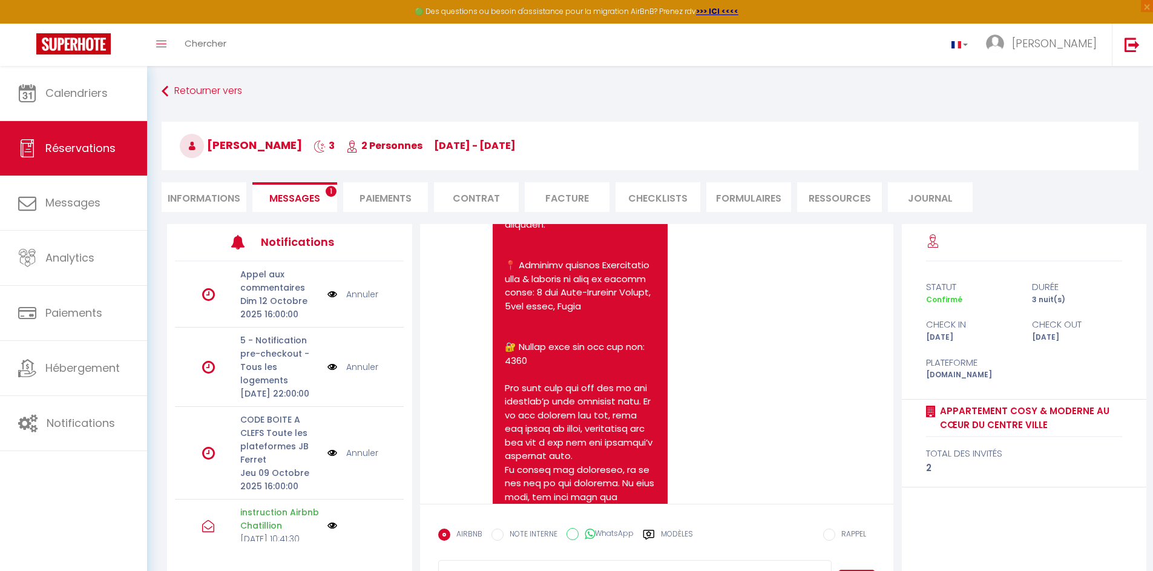
click at [229, 200] on li "Informations" at bounding box center [204, 197] width 85 height 30
select select
select index
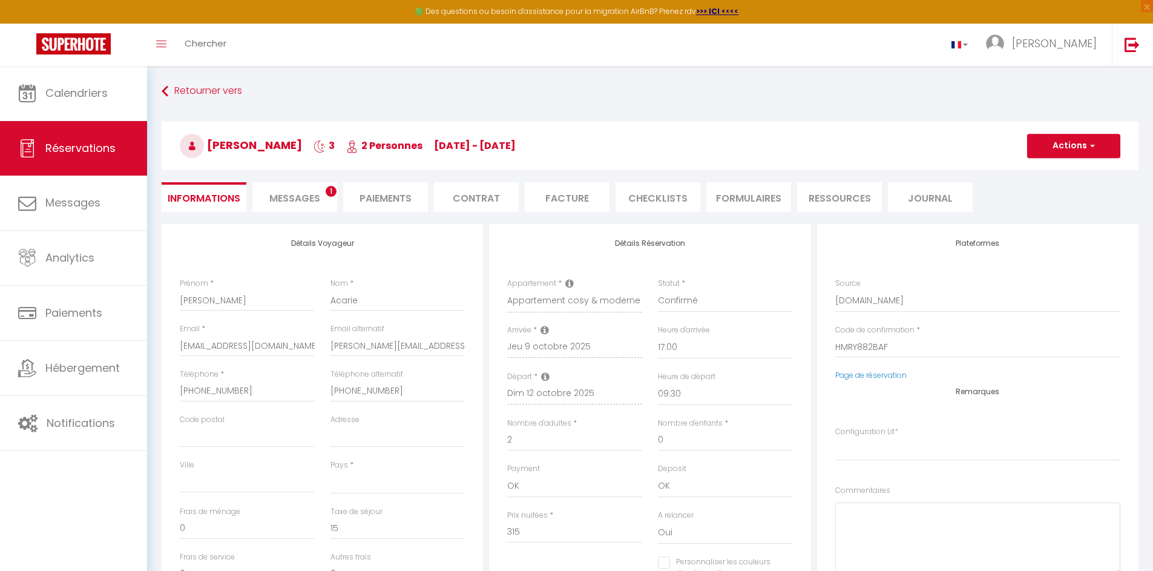
scroll to position [73, 0]
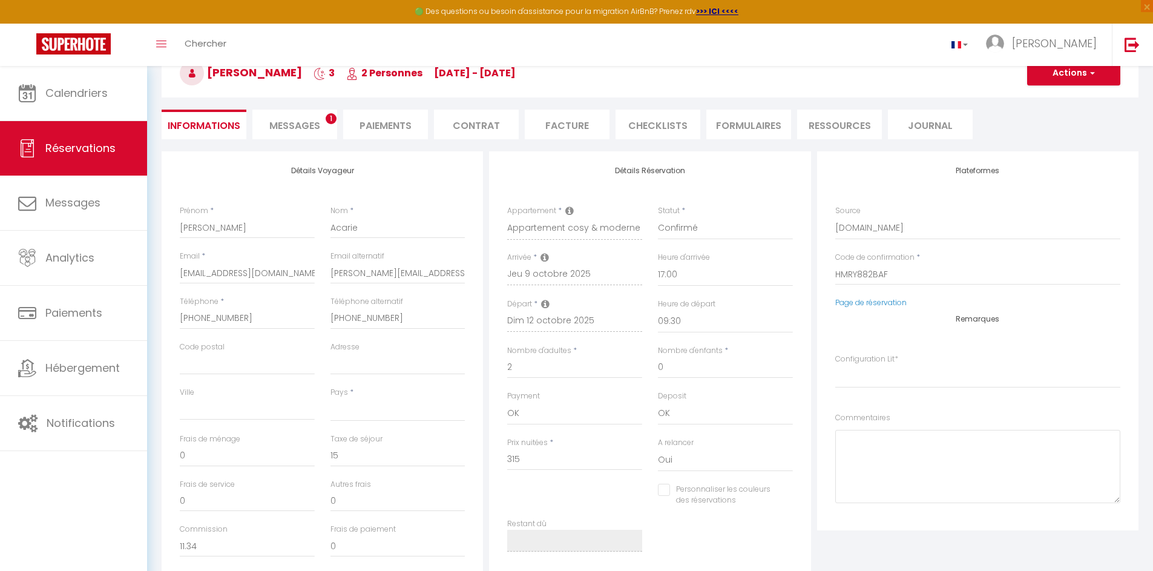
select select
select index
checkbox input "false"
select select
select index
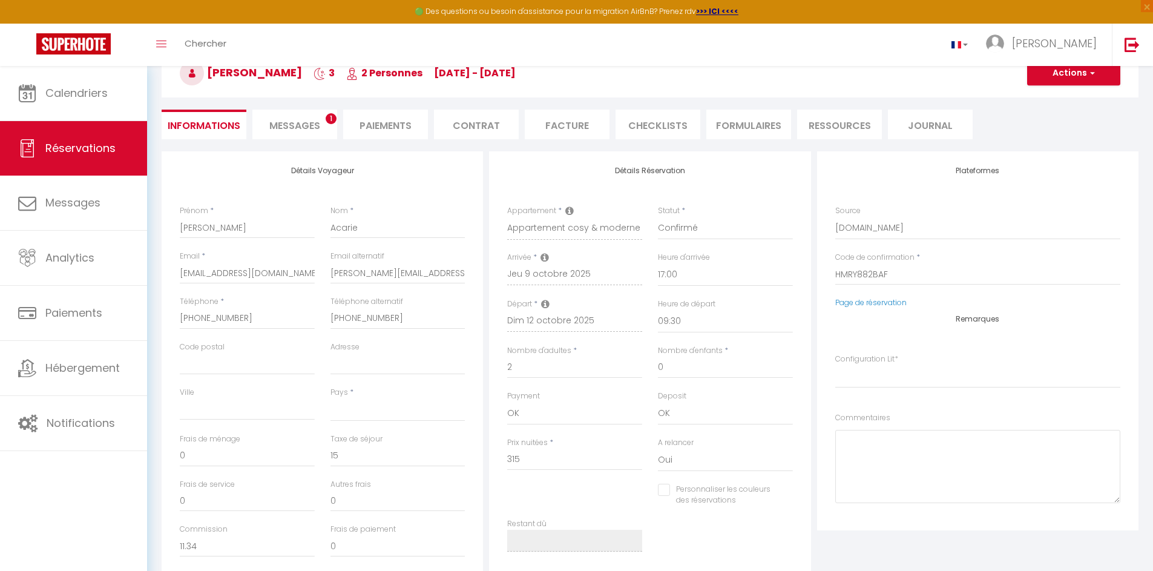
checkbox input "false"
click at [497, 128] on li "Contrat" at bounding box center [476, 125] width 85 height 30
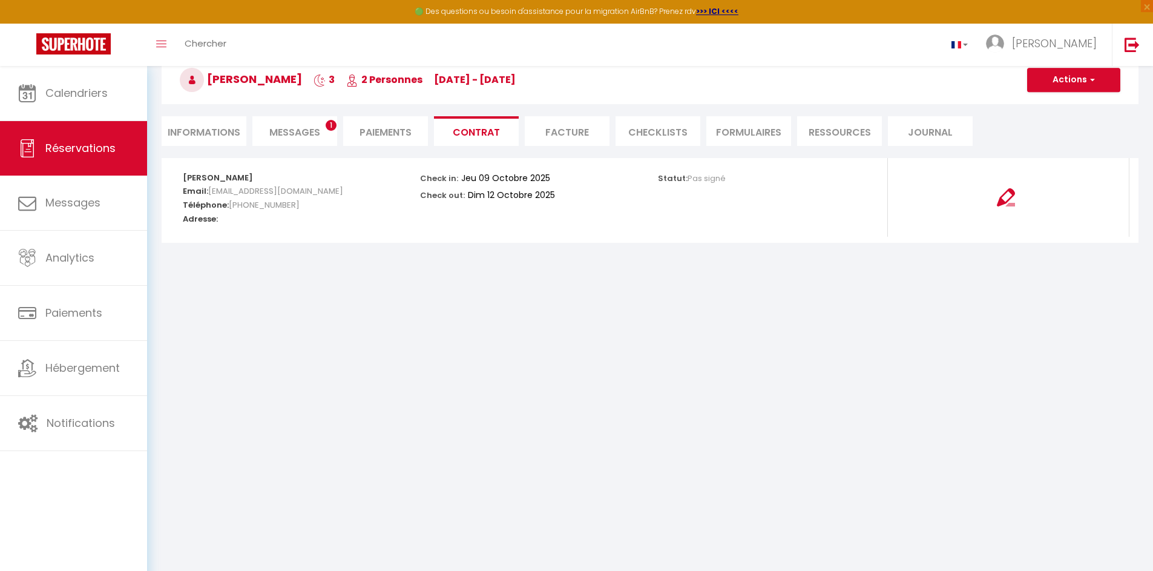
scroll to position [66, 0]
click at [564, 125] on li "Facture" at bounding box center [567, 131] width 85 height 30
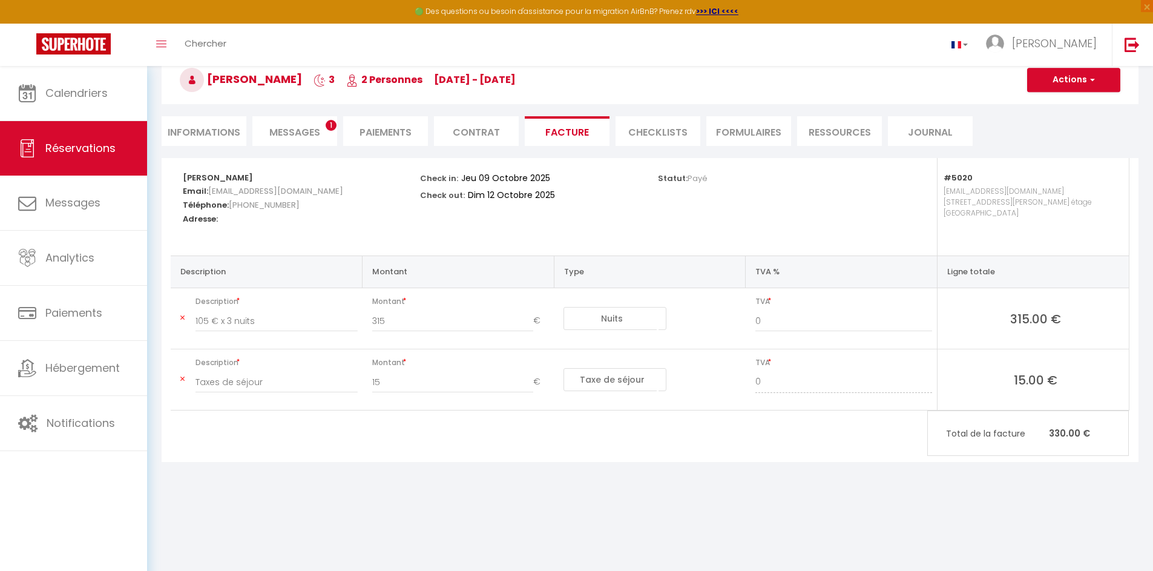
click at [304, 133] on span "Messages" at bounding box center [294, 132] width 51 height 14
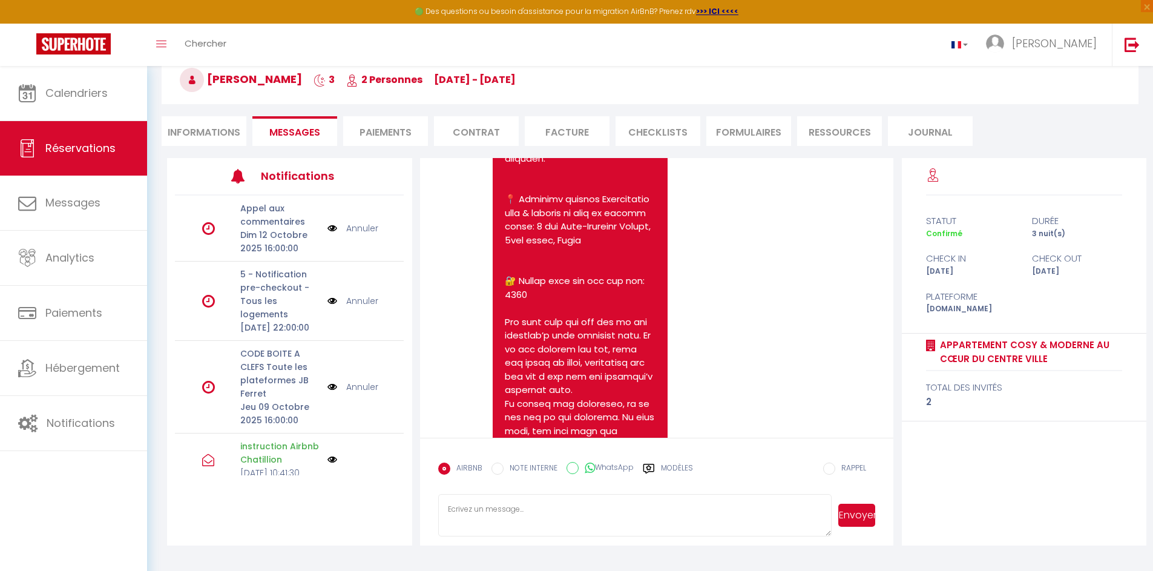
click at [567, 435] on div "statut durée Confirmé 3 nuit(s) check in check out [DATE] [DATE] Plateforme [DO…" at bounding box center [1024, 352] width 245 height 388
drag, startPoint x: 1092, startPoint y: 405, endPoint x: 943, endPoint y: 341, distance: 162.8
click at [567, 341] on div "Appartement cosy & moderne au cœur du centre ville total des invités 2" at bounding box center [1024, 378] width 245 height 88
copy div "Appartement cosy & moderne au cœur du centre ville total des invités 2"
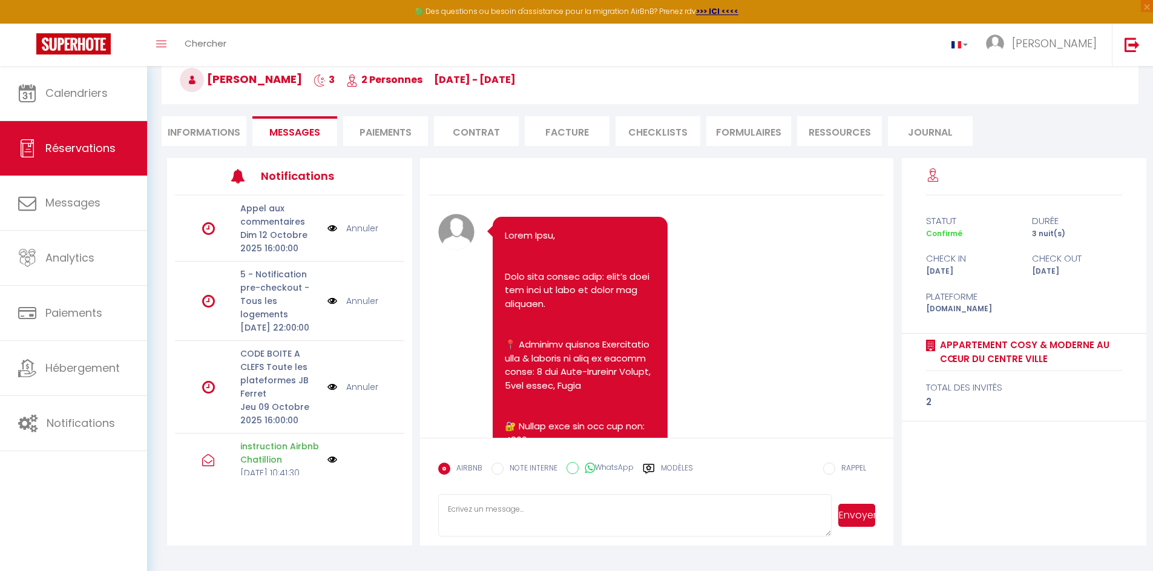
click at [567, 100] on h3 "[PERSON_NAME] 3 2 Personnes [DATE] - [DATE]" at bounding box center [650, 80] width 977 height 48
